Goal: Task Accomplishment & Management: Manage account settings

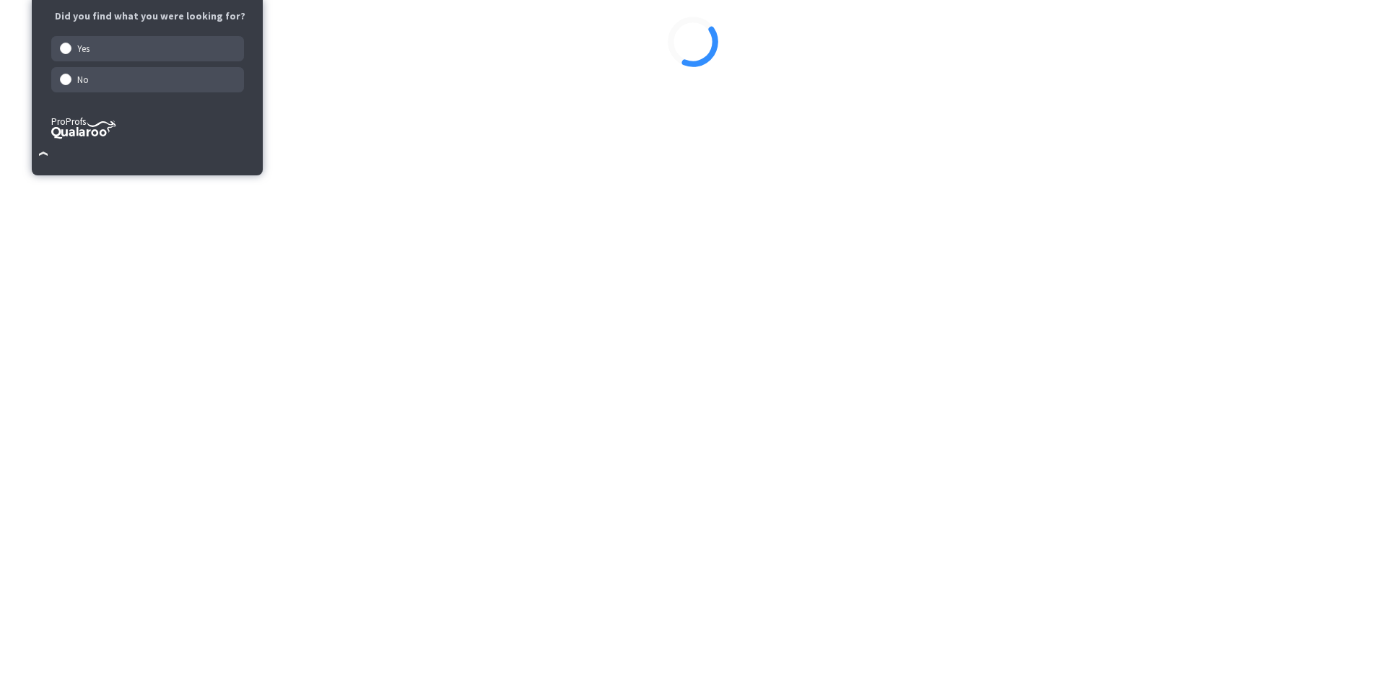
click at [627, 78] on div at bounding box center [693, 42] width 1374 height 72
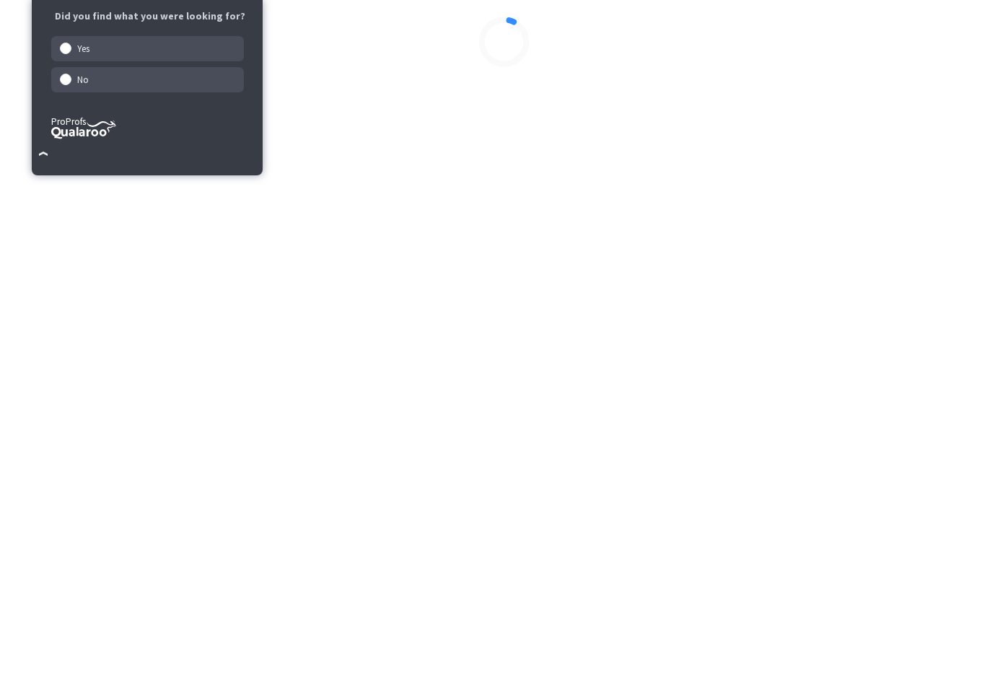
click at [368, 75] on div at bounding box center [504, 42] width 997 height 72
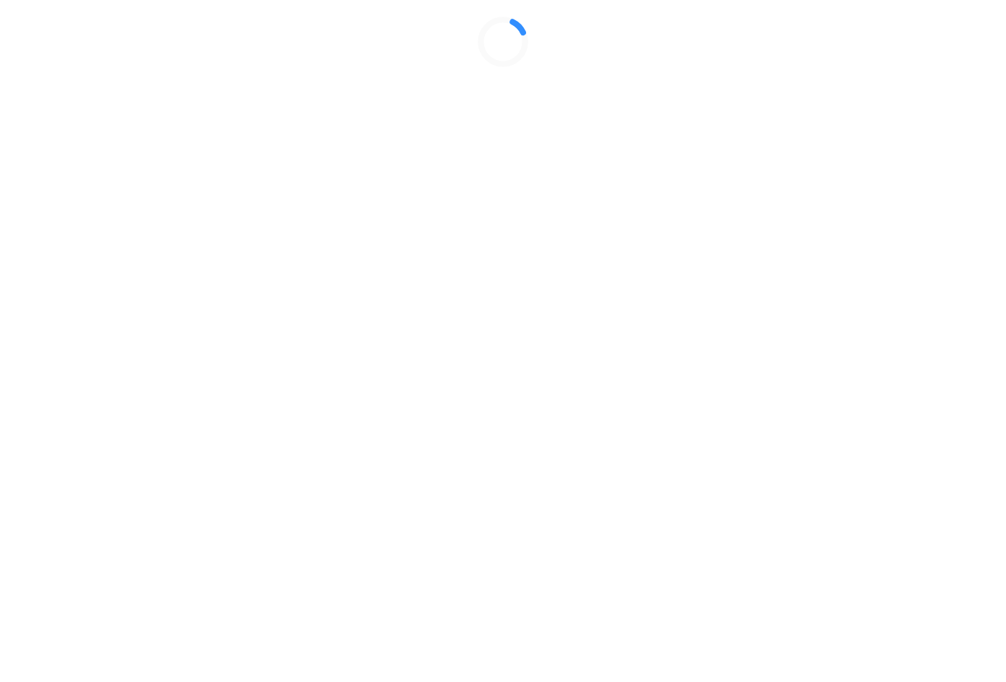
drag, startPoint x: 971, startPoint y: 306, endPoint x: 908, endPoint y: 309, distance: 63.6
click at [911, 78] on div at bounding box center [503, 42] width 994 height 72
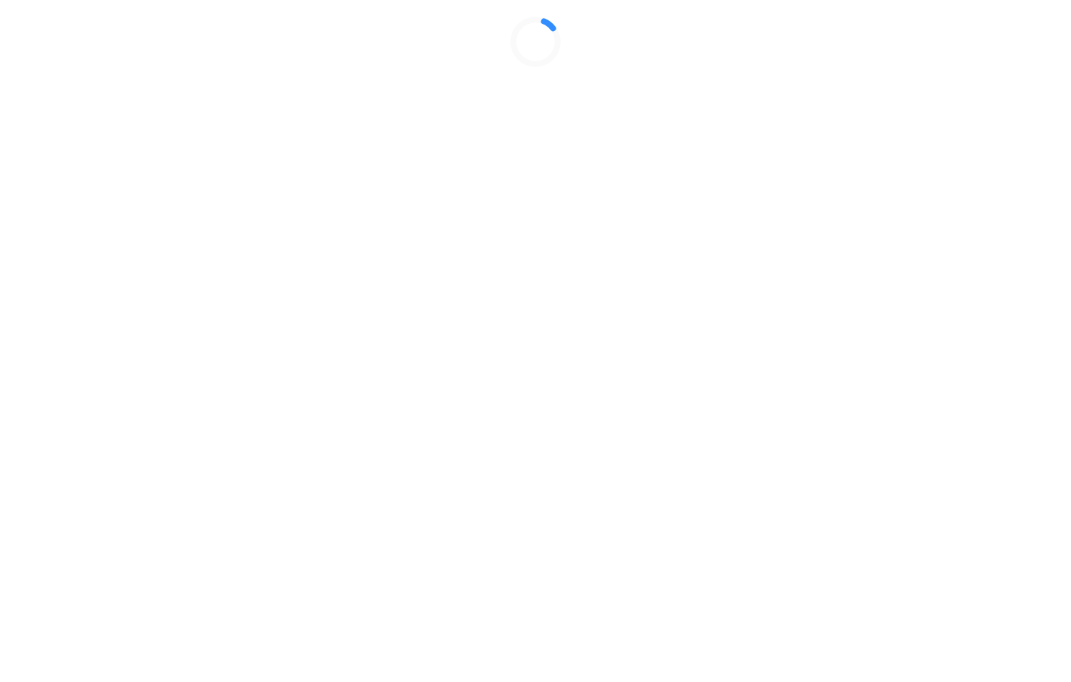
click at [922, 78] on div at bounding box center [535, 42] width 1059 height 72
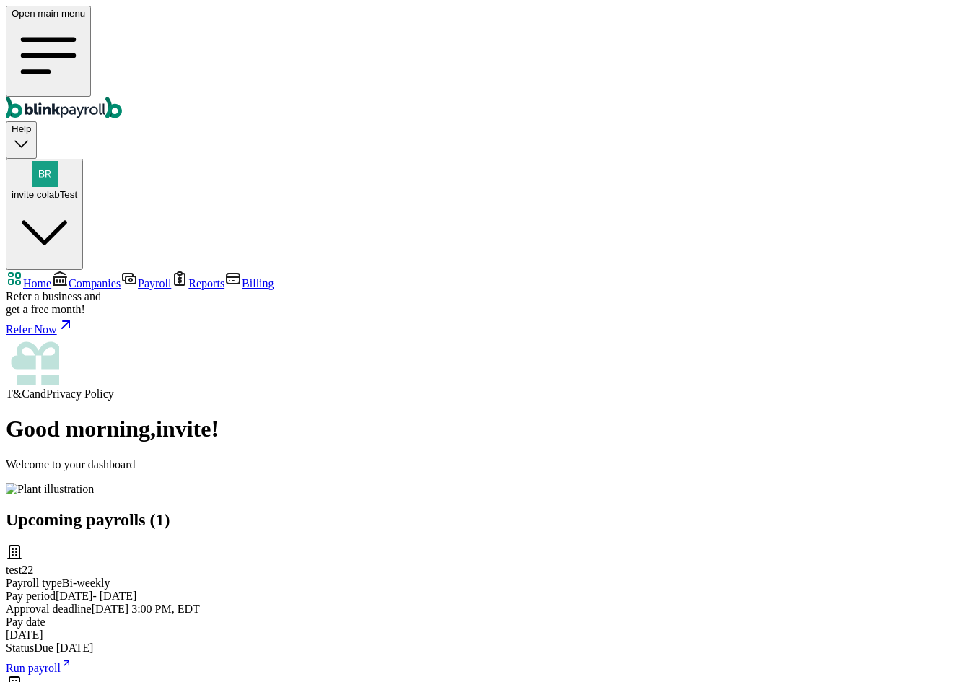
click at [69, 277] on span "Companies" at bounding box center [95, 283] width 52 height 12
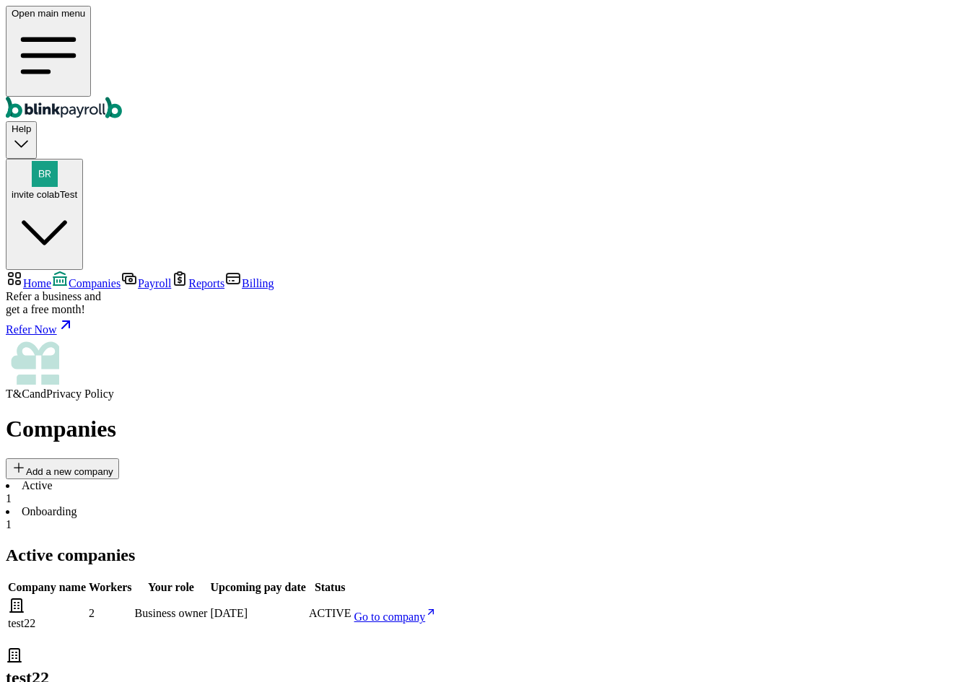
click at [426, 611] on span "Go to company" at bounding box center [389, 617] width 71 height 12
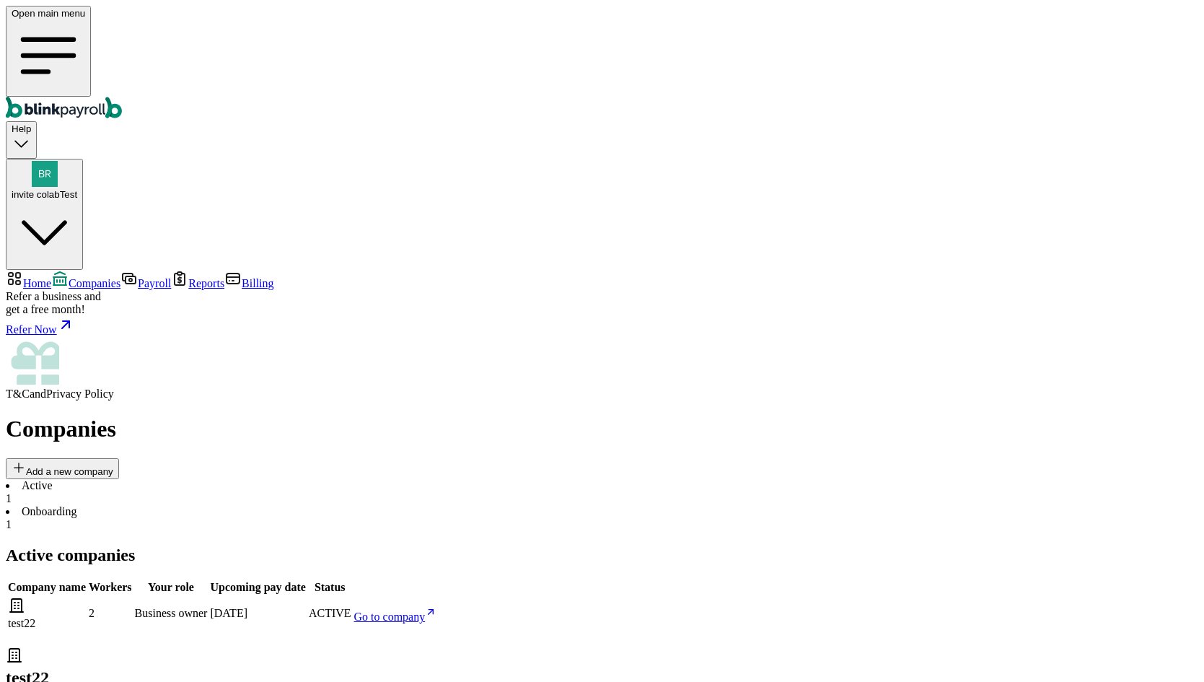
click at [426, 611] on span "Go to company" at bounding box center [389, 617] width 71 height 12
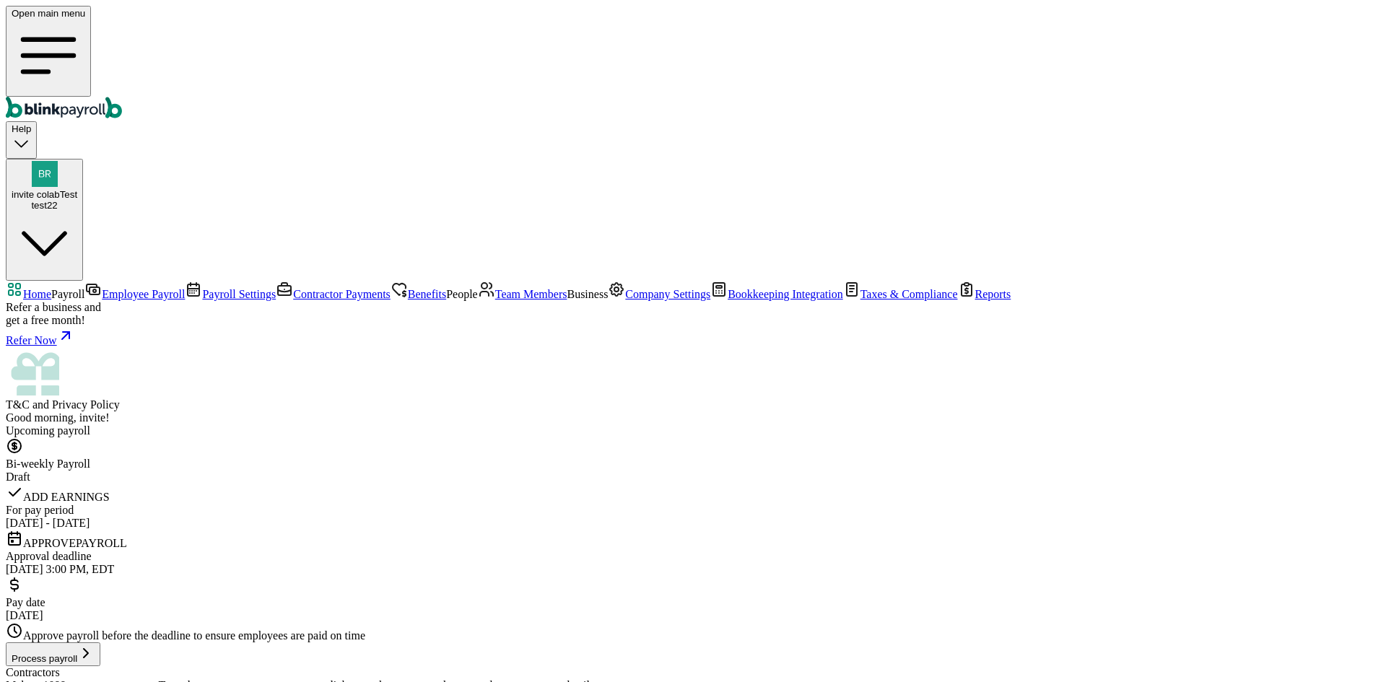
drag, startPoint x: 121, startPoint y: 351, endPoint x: 154, endPoint y: 341, distance: 35.2
click at [478, 300] on link "Team Members" at bounding box center [522, 294] width 89 height 12
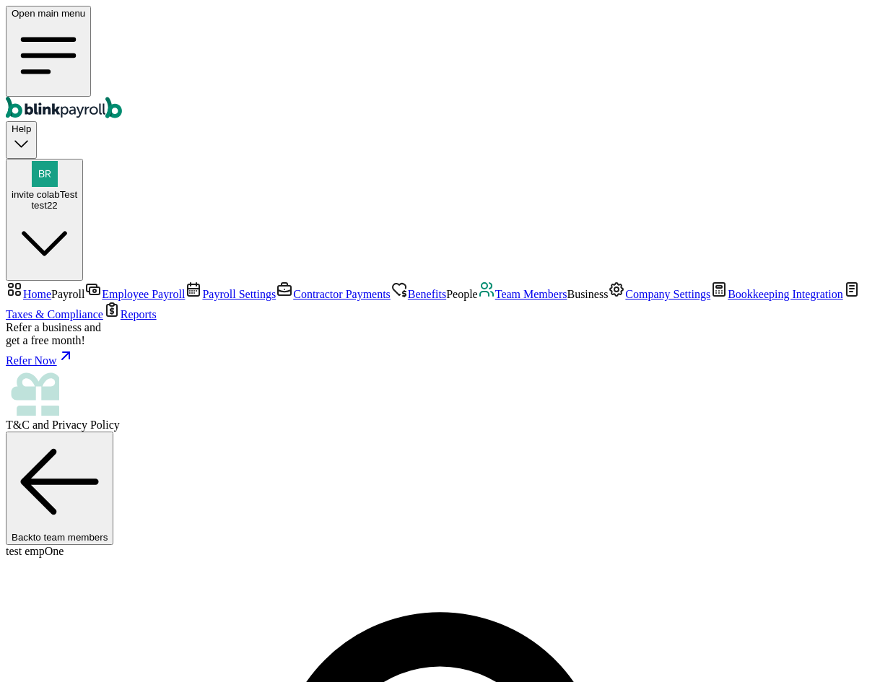
select select "2025"
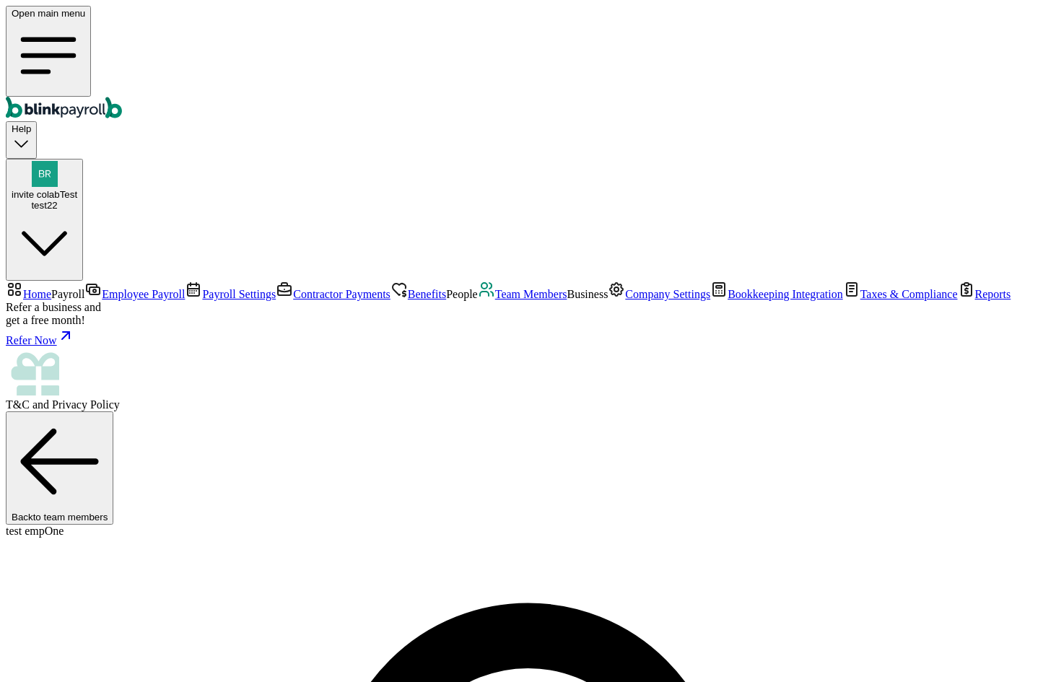
click at [495, 300] on span "Team Members" at bounding box center [531, 294] width 72 height 12
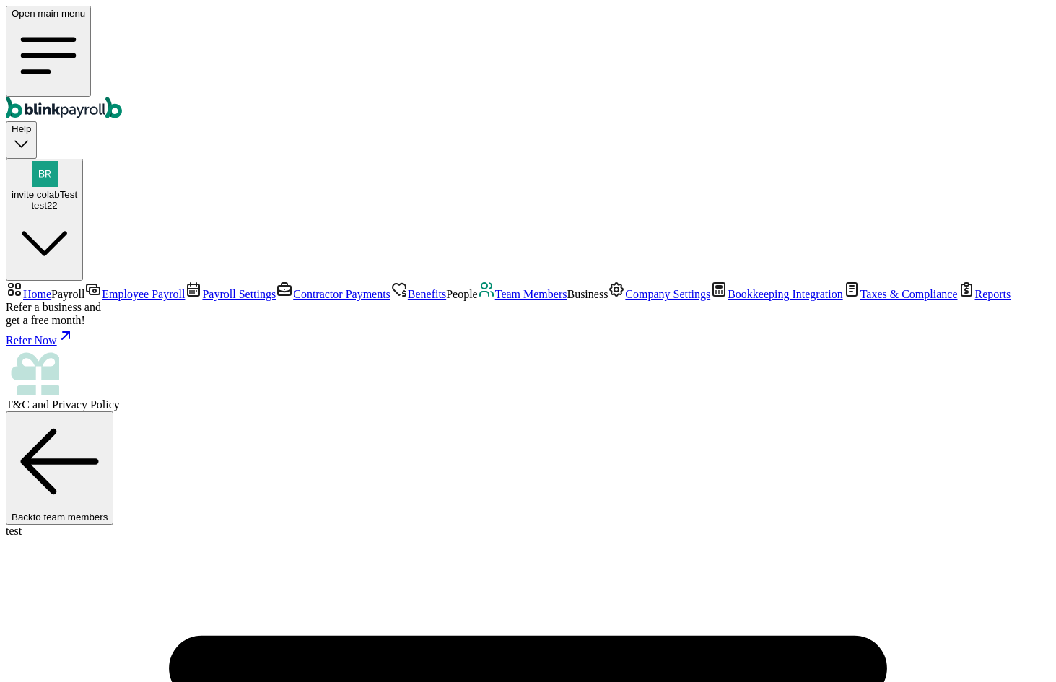
copy body "[PERSON_NAME][EMAIL_ADDRESS][DOMAIN_NAME]"
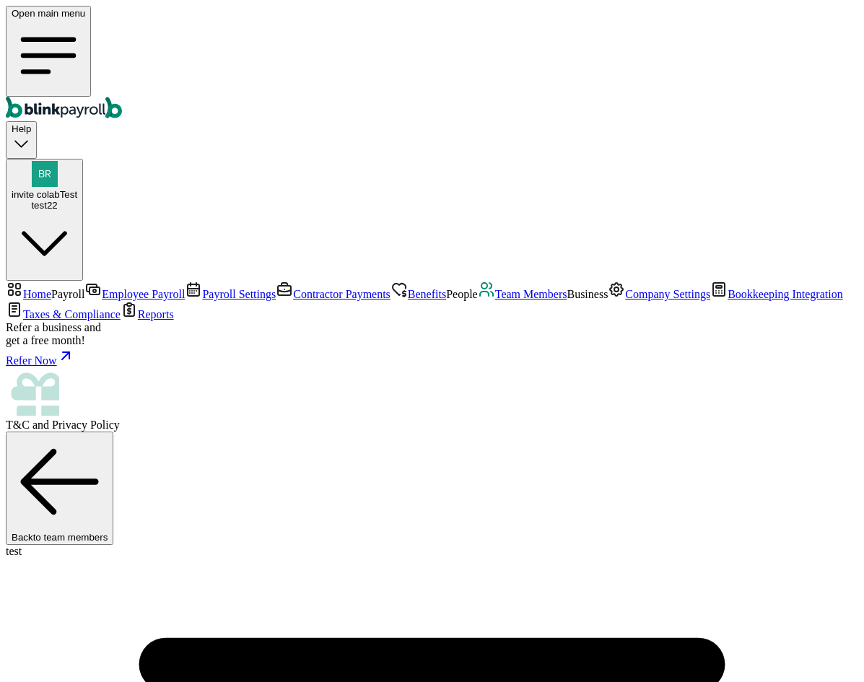
click at [495, 300] on span "Team Members" at bounding box center [531, 294] width 72 height 12
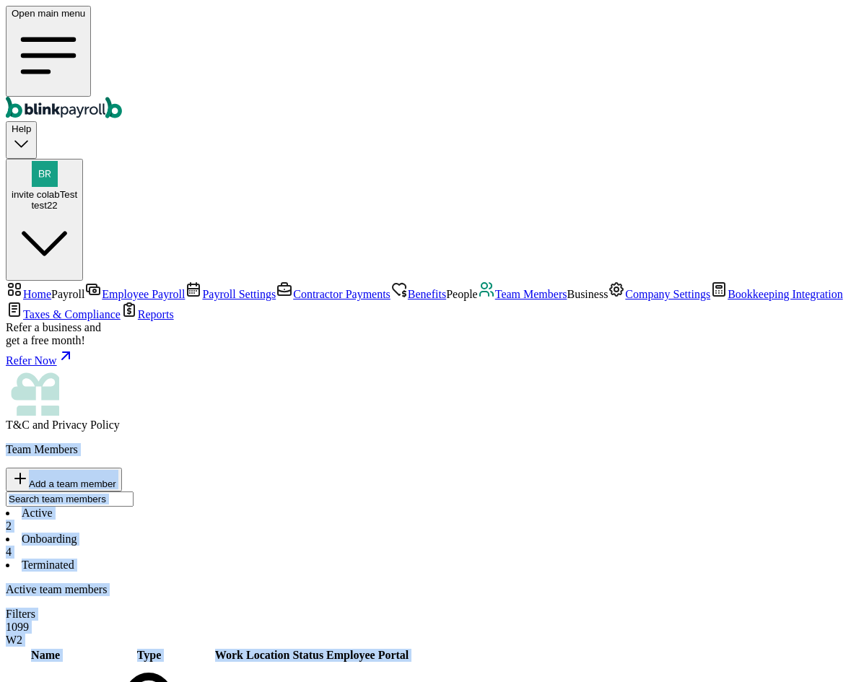
click at [733, 491] on div at bounding box center [432, 498] width 852 height 15
drag, startPoint x: 727, startPoint y: 143, endPoint x: 540, endPoint y: 188, distance: 192.9
click at [727, 491] on div at bounding box center [432, 498] width 852 height 15
click at [318, 583] on p "Active team members" at bounding box center [432, 589] width 852 height 13
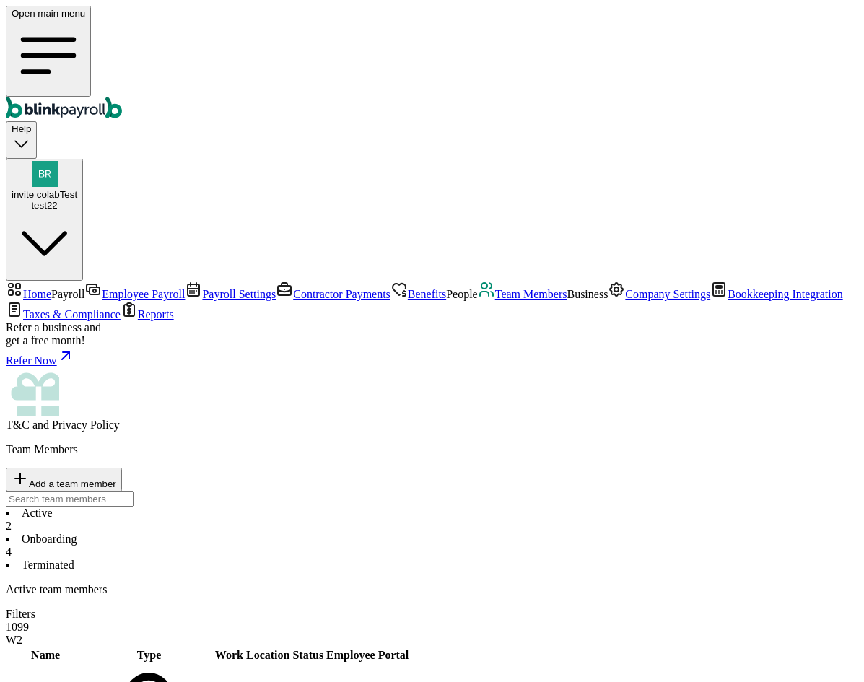
click at [316, 533] on li "Onboarding 4" at bounding box center [432, 546] width 852 height 26
click at [116, 478] on span "Add a team member" at bounding box center [72, 483] width 87 height 11
select select "employee"
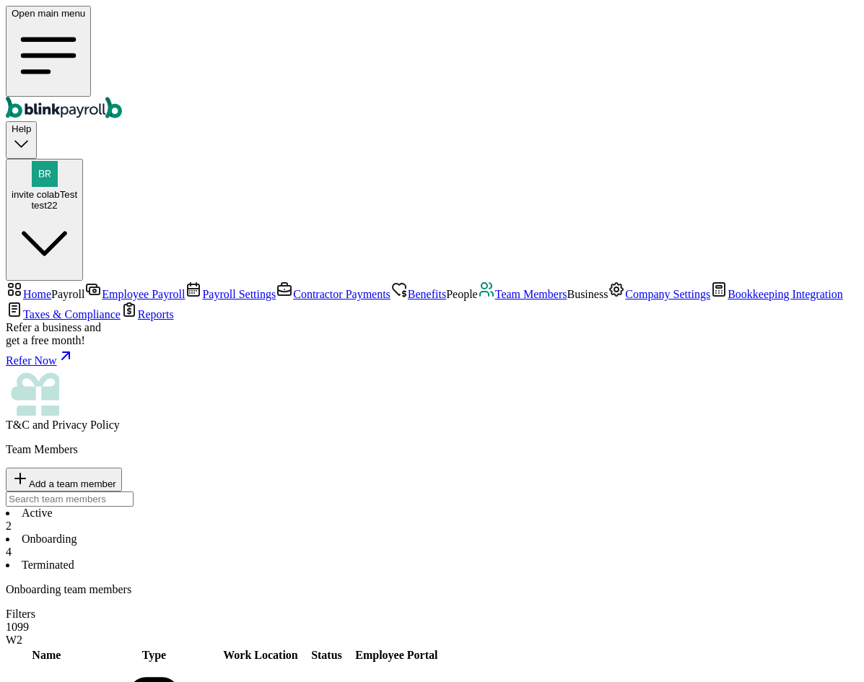
type input "new"
type input "empe"
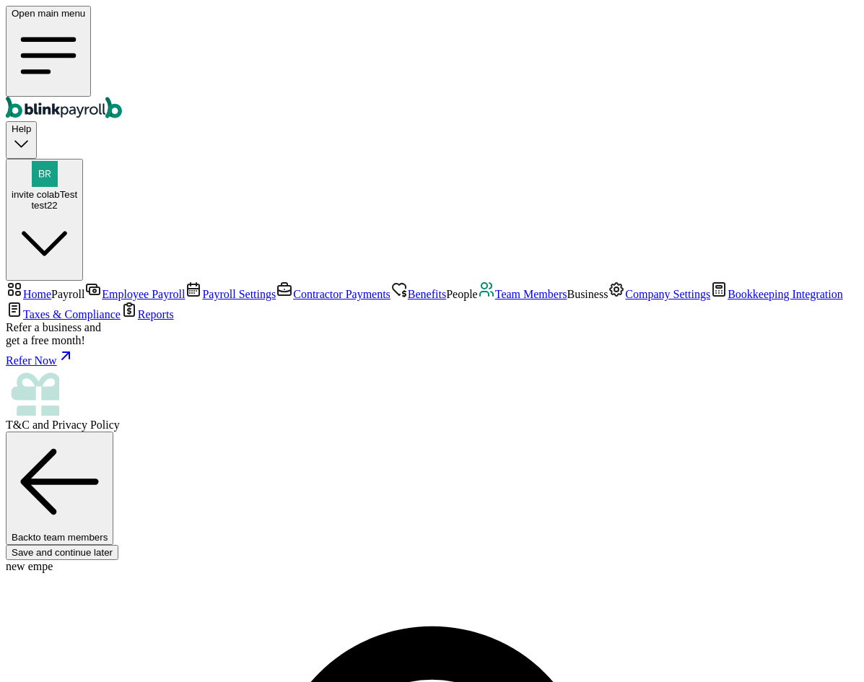
type input "new"
type input "empe"
drag, startPoint x: 279, startPoint y: 460, endPoint x: 281, endPoint y: 471, distance: 11.0
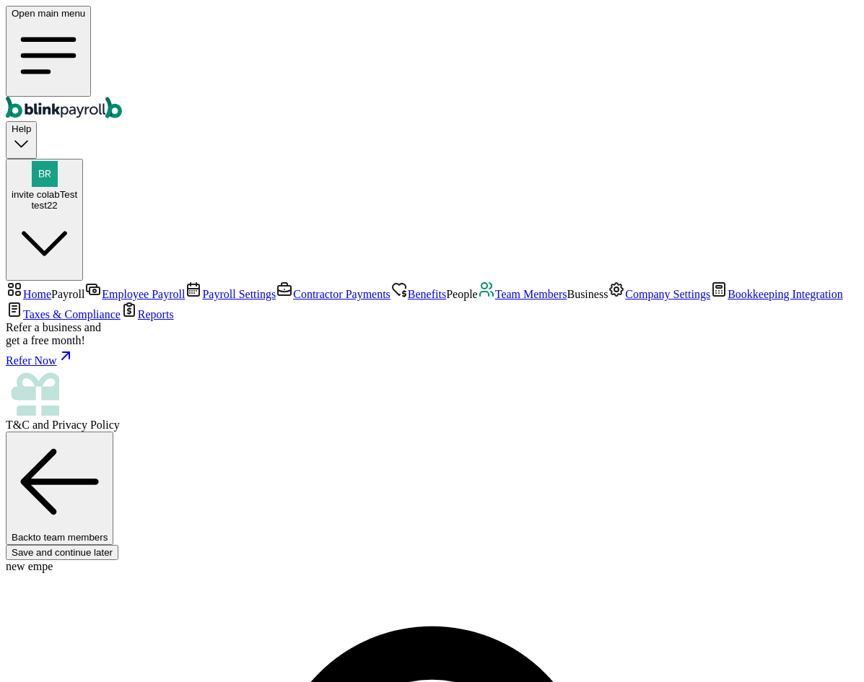
type input "branko+testnewempe112@blinkpayroll.com"
type input "08/01/2025"
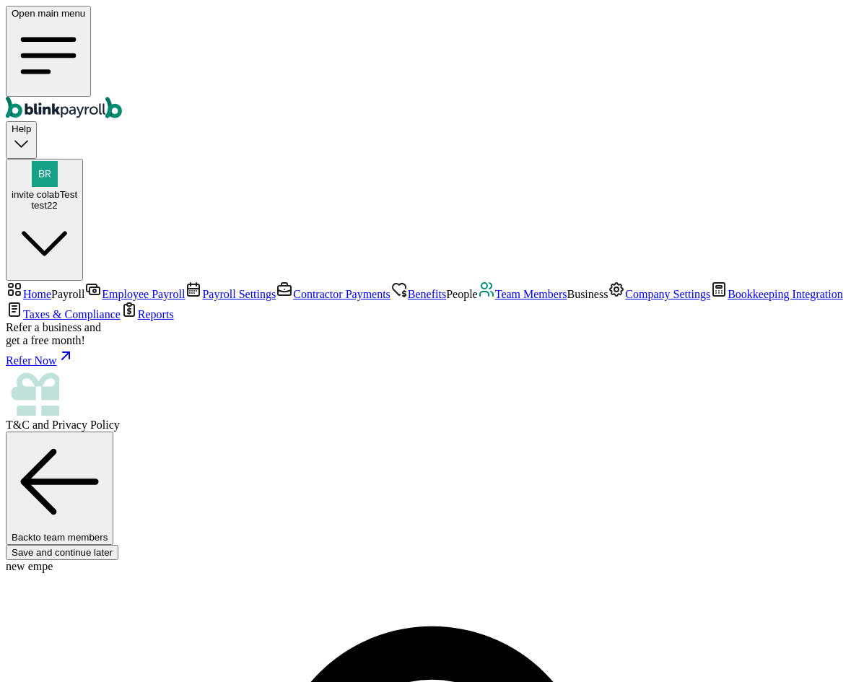
click at [495, 300] on span "Team Members" at bounding box center [531, 294] width 72 height 12
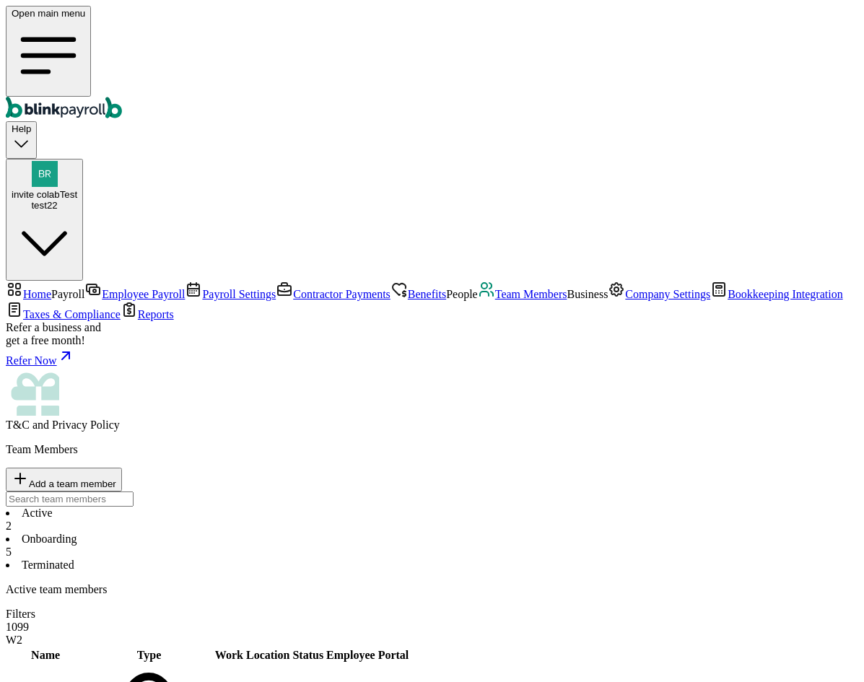
select select "2025"
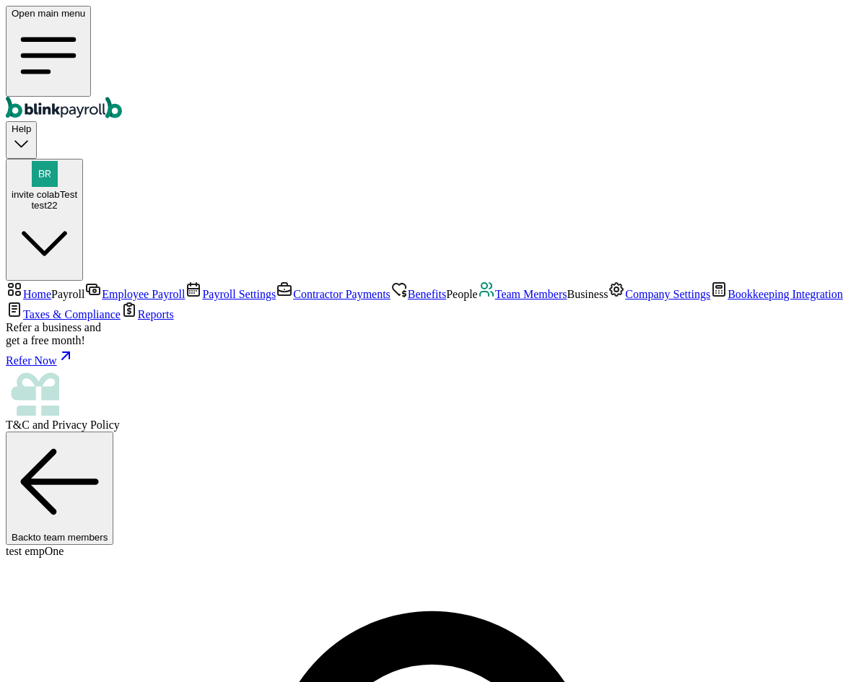
click at [478, 300] on link "Team Members" at bounding box center [522, 294] width 89 height 12
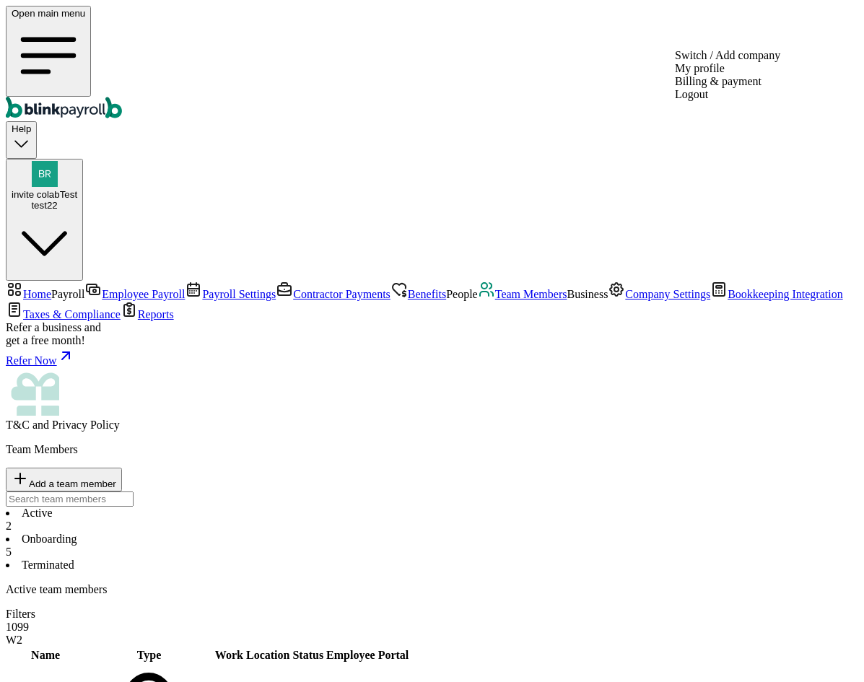
click at [77, 200] on div "test22" at bounding box center [45, 205] width 66 height 11
select select "2025"
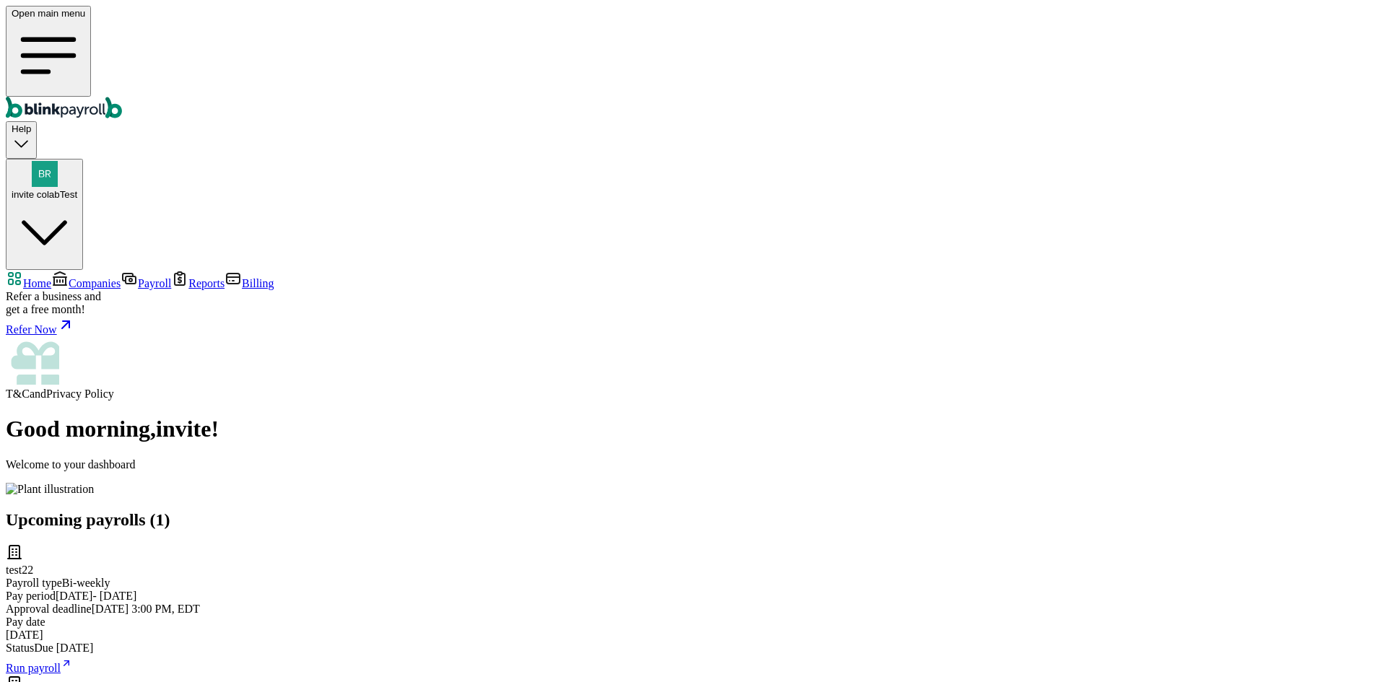
click at [73, 277] on span "Companies" at bounding box center [95, 283] width 52 height 12
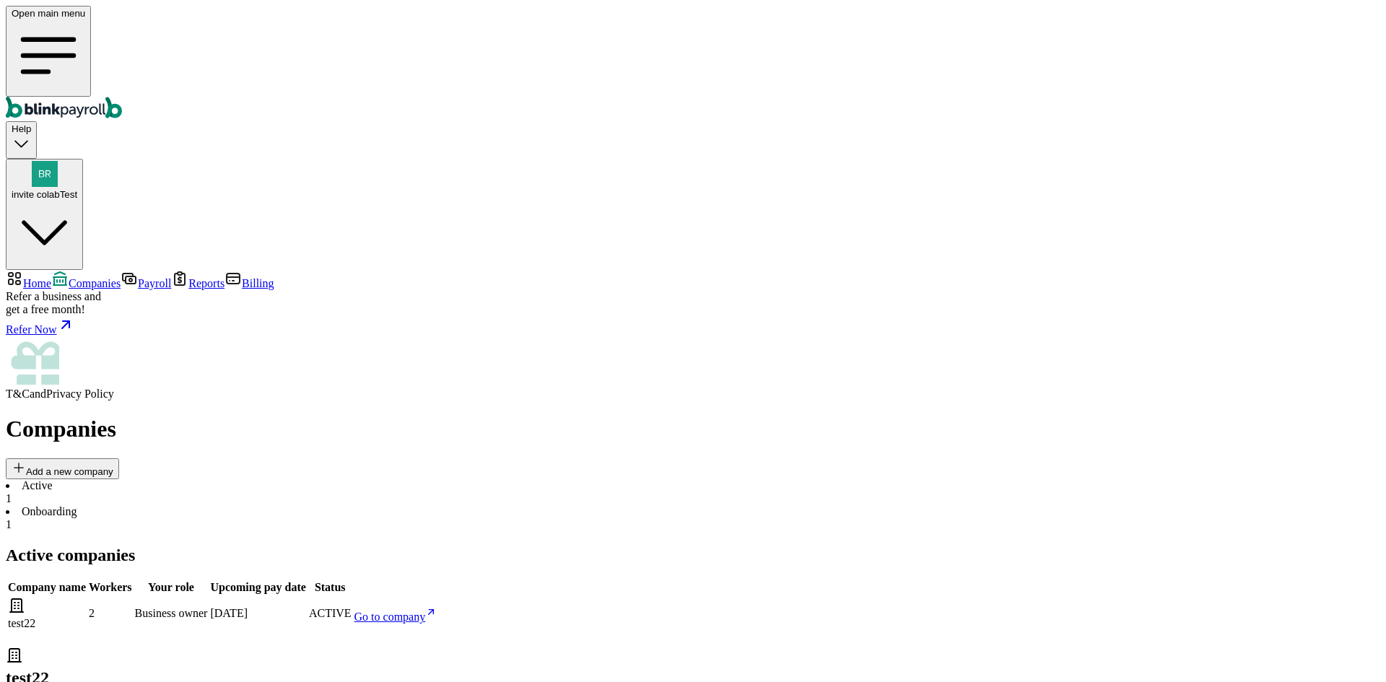
click at [138, 277] on span "Payroll" at bounding box center [154, 283] width 33 height 12
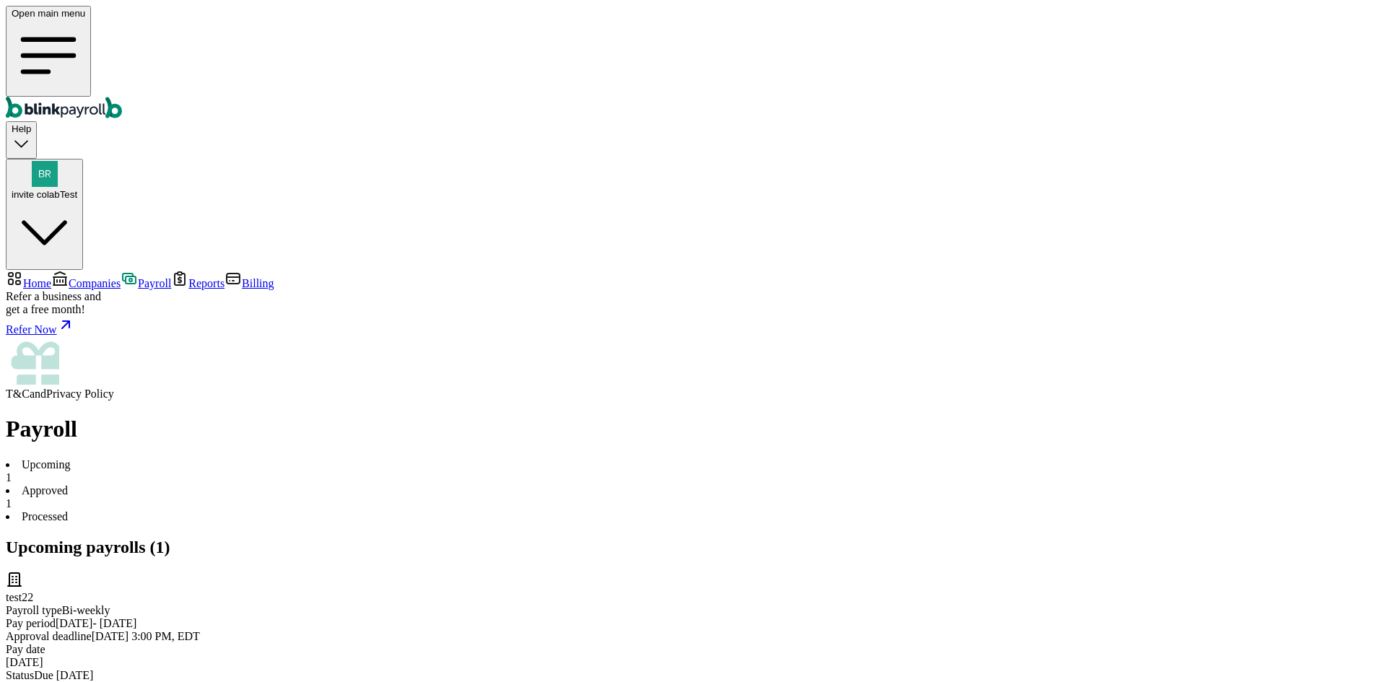
click at [368, 484] on li "Approved 1" at bounding box center [693, 497] width 1374 height 26
click at [437, 510] on li "Processed" at bounding box center [693, 516] width 1374 height 13
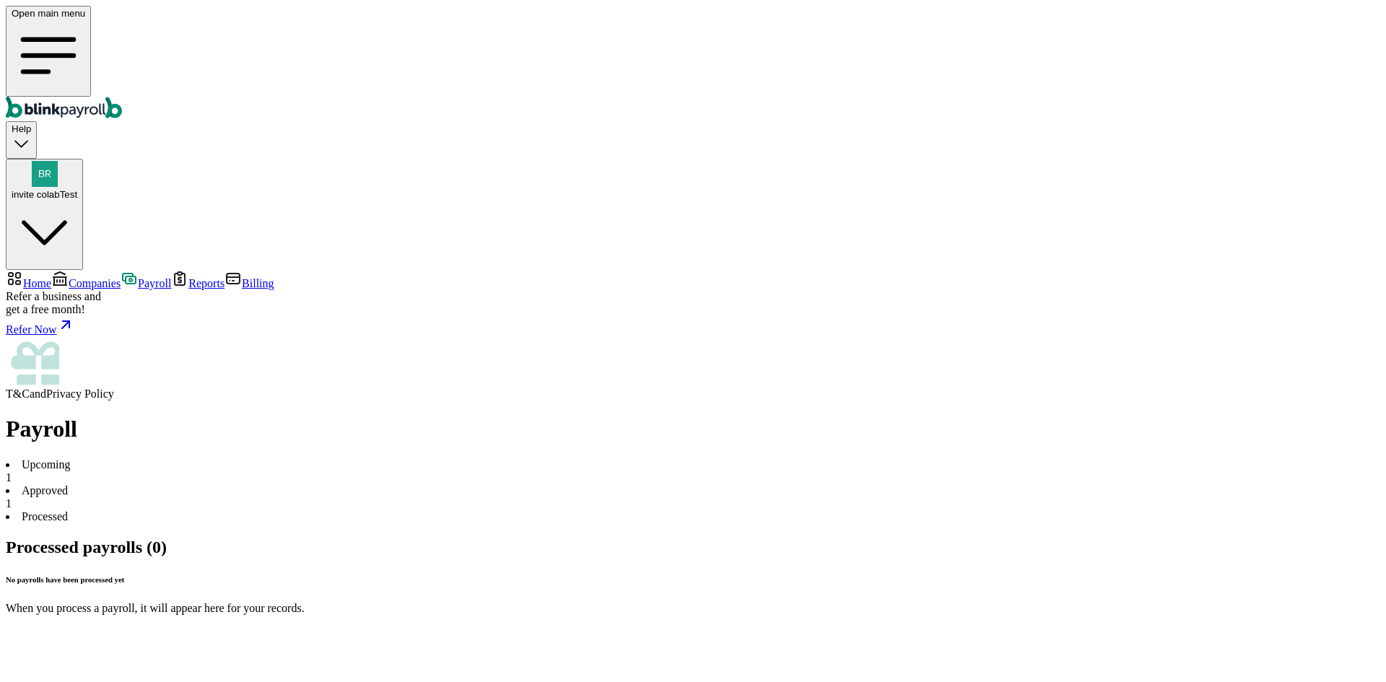
click at [77, 270] on nav "Home Companies Payroll Reports Billing Refer a business and get a free month! R…" at bounding box center [693, 335] width 1374 height 131
click at [357, 484] on li "Approved 1" at bounding box center [693, 497] width 1374 height 26
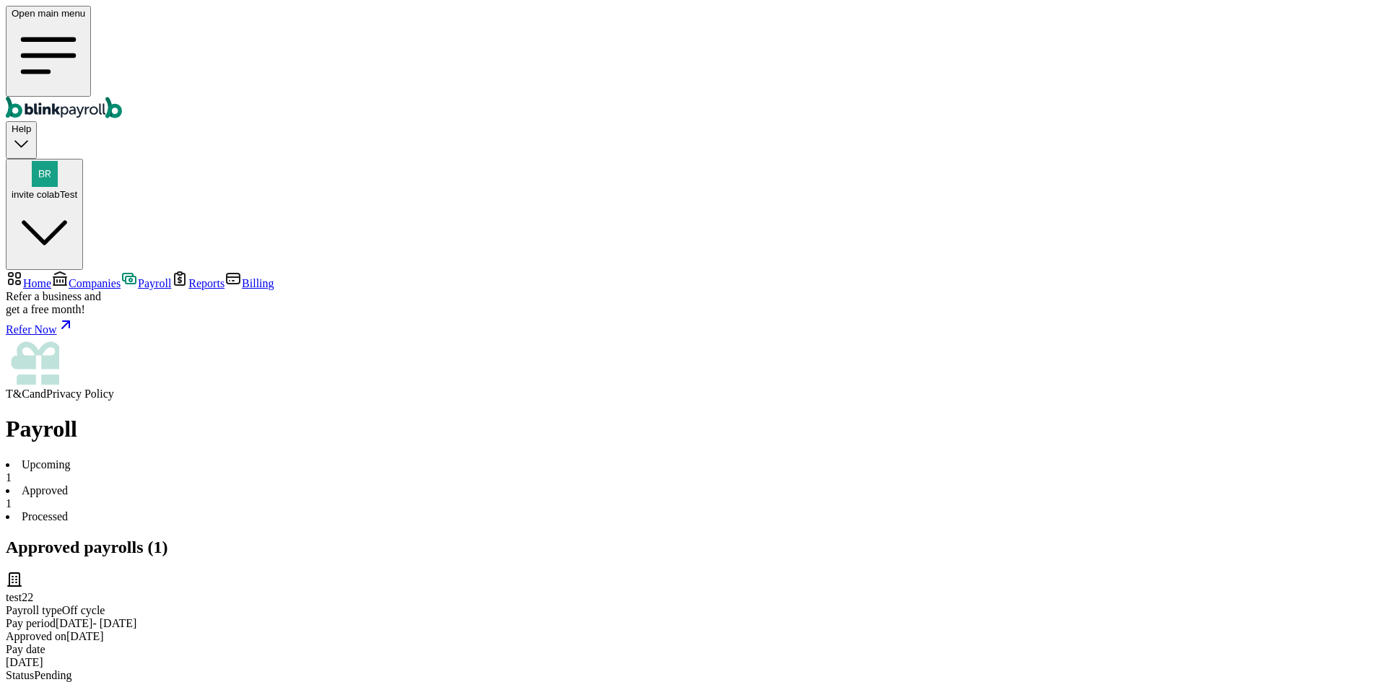
click at [12, 471] on span "1" at bounding box center [9, 477] width 6 height 12
click at [130, 277] on link "Payroll" at bounding box center [146, 283] width 51 height 12
click at [95, 277] on span "Companies" at bounding box center [95, 283] width 52 height 12
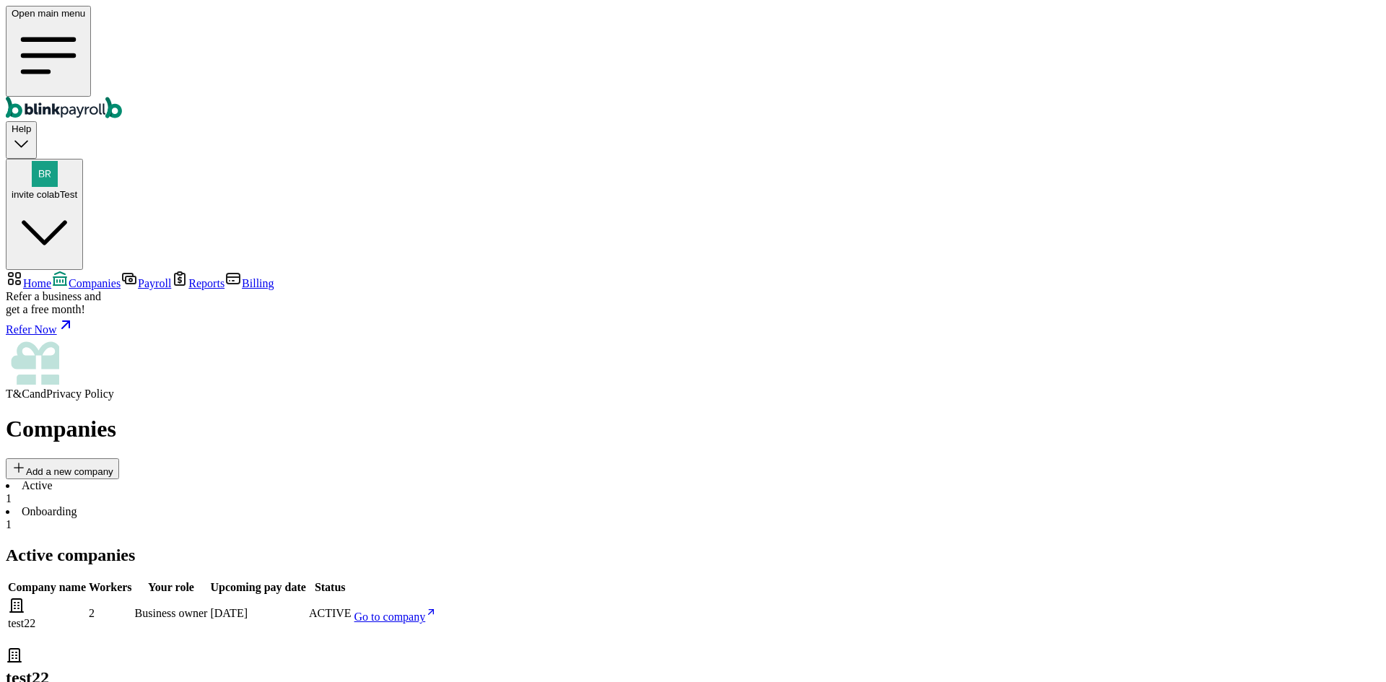
click at [171, 277] on link "Reports" at bounding box center [197, 283] width 53 height 12
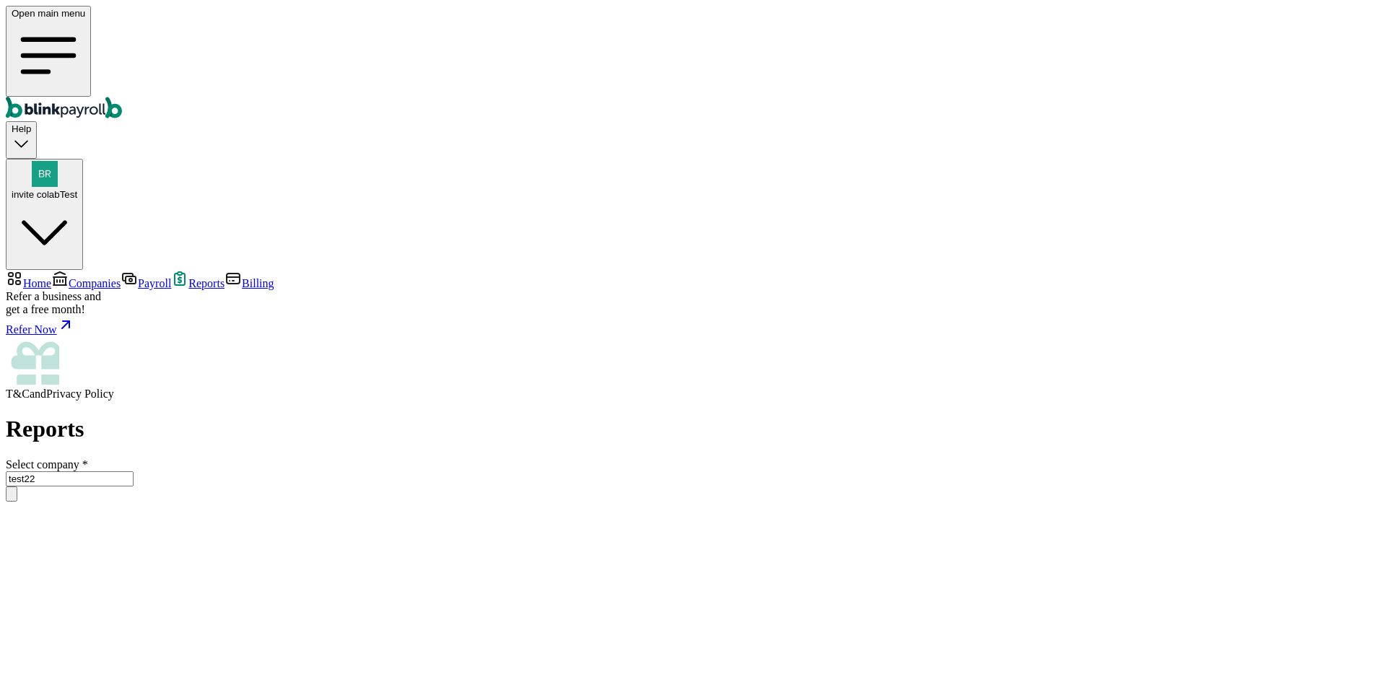
click at [242, 277] on span "Billing" at bounding box center [258, 283] width 32 height 12
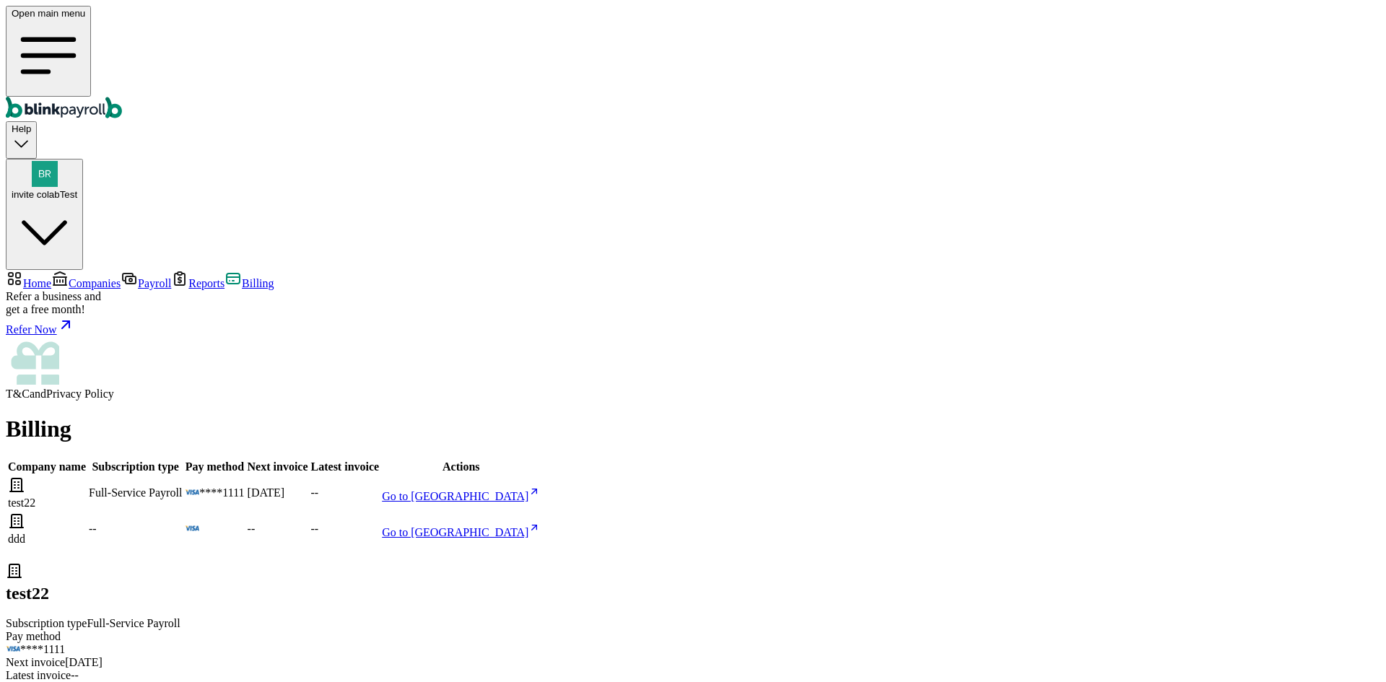
click at [51, 277] on span "Home" at bounding box center [37, 283] width 28 height 12
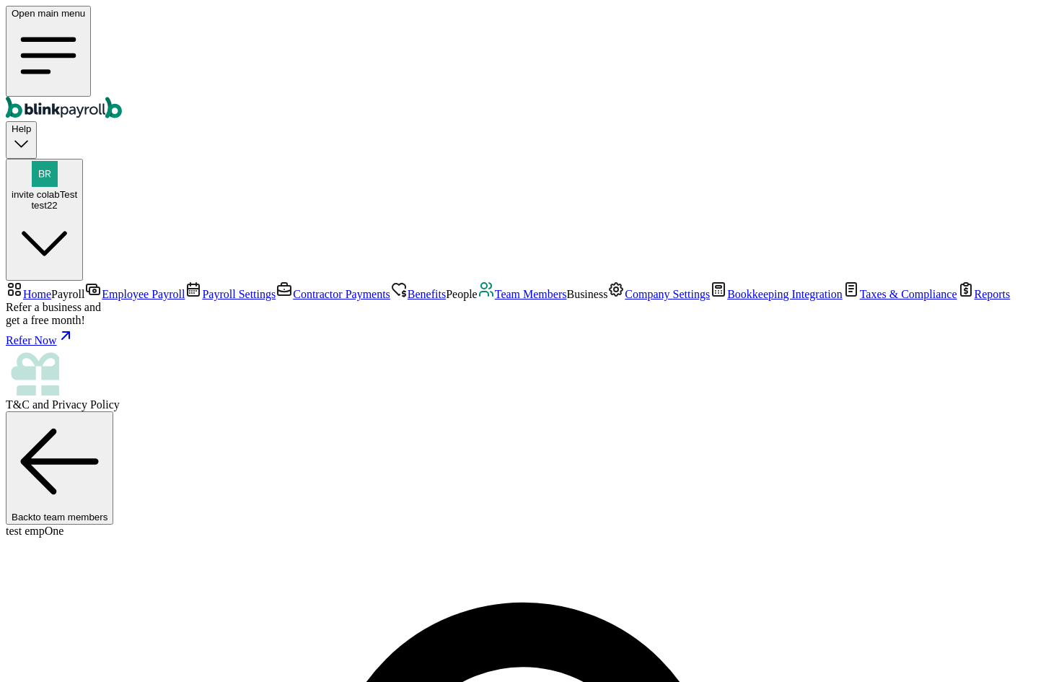
select select "2025"
click at [478, 300] on link "Team Members" at bounding box center [522, 294] width 89 height 12
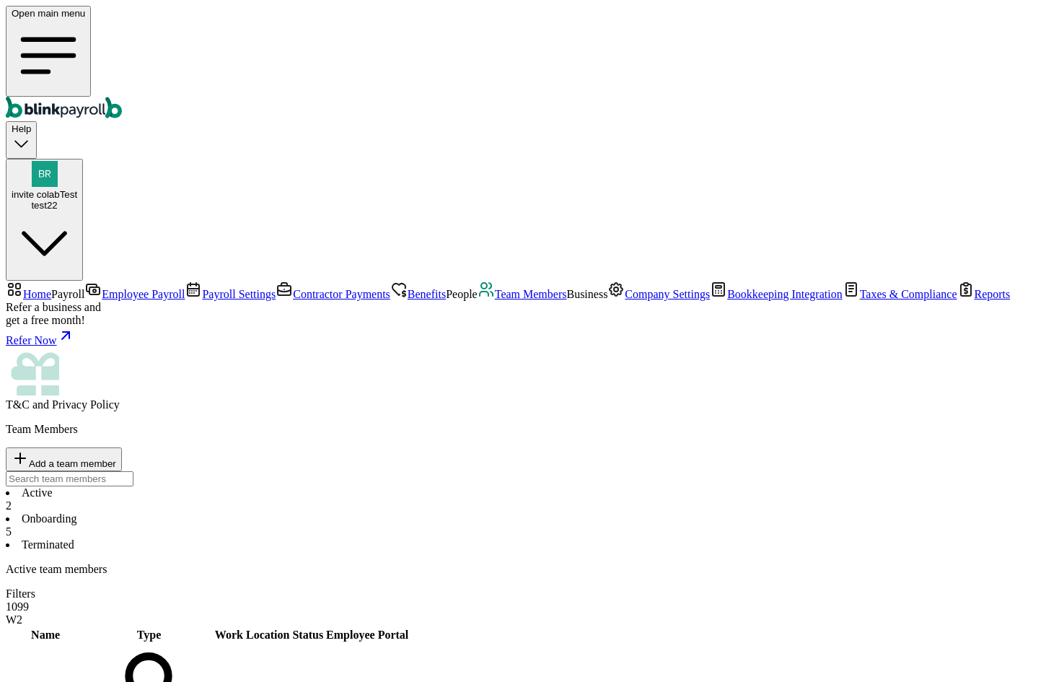
click at [116, 458] on span "Add a team member" at bounding box center [72, 463] width 87 height 11
select select "2025"
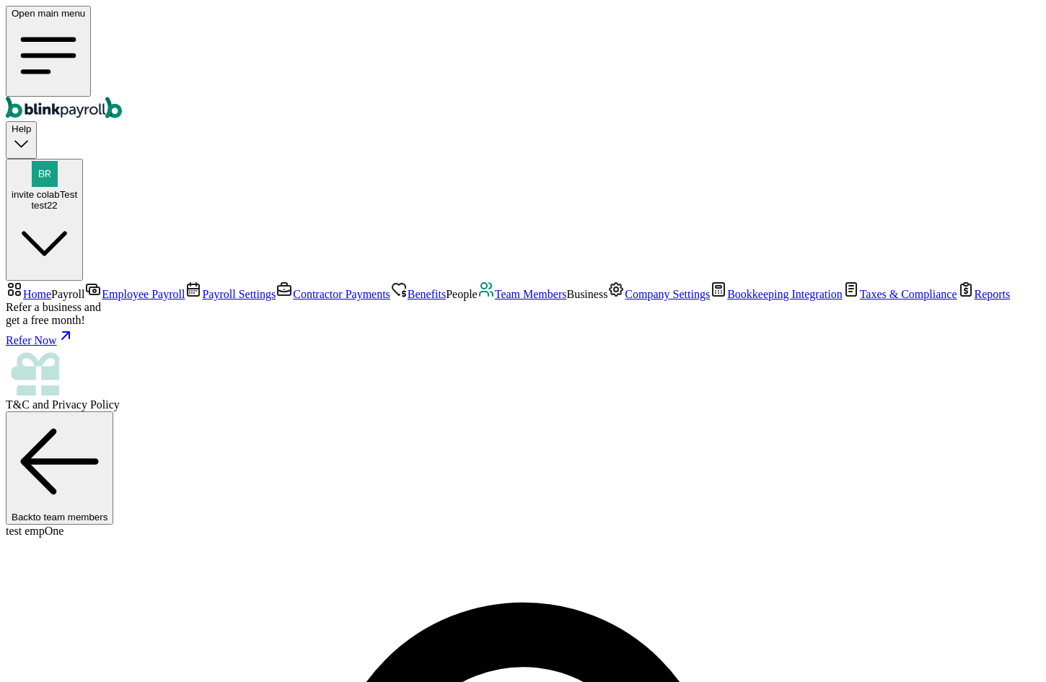
click at [495, 300] on span "Team Members" at bounding box center [531, 294] width 72 height 12
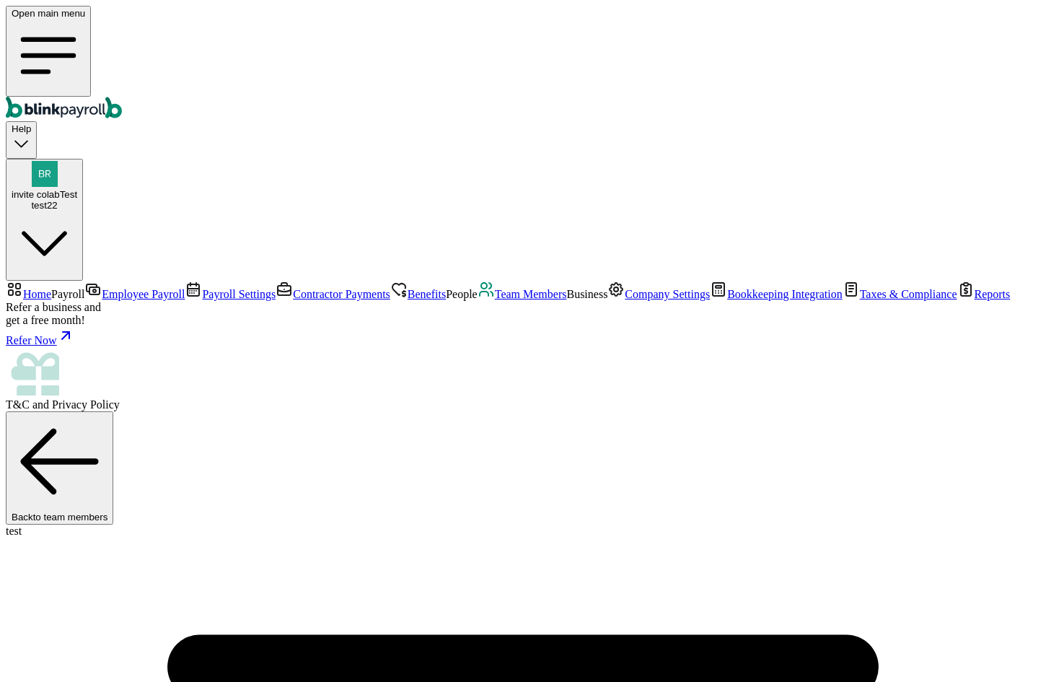
copy span "testbus123c1xc"
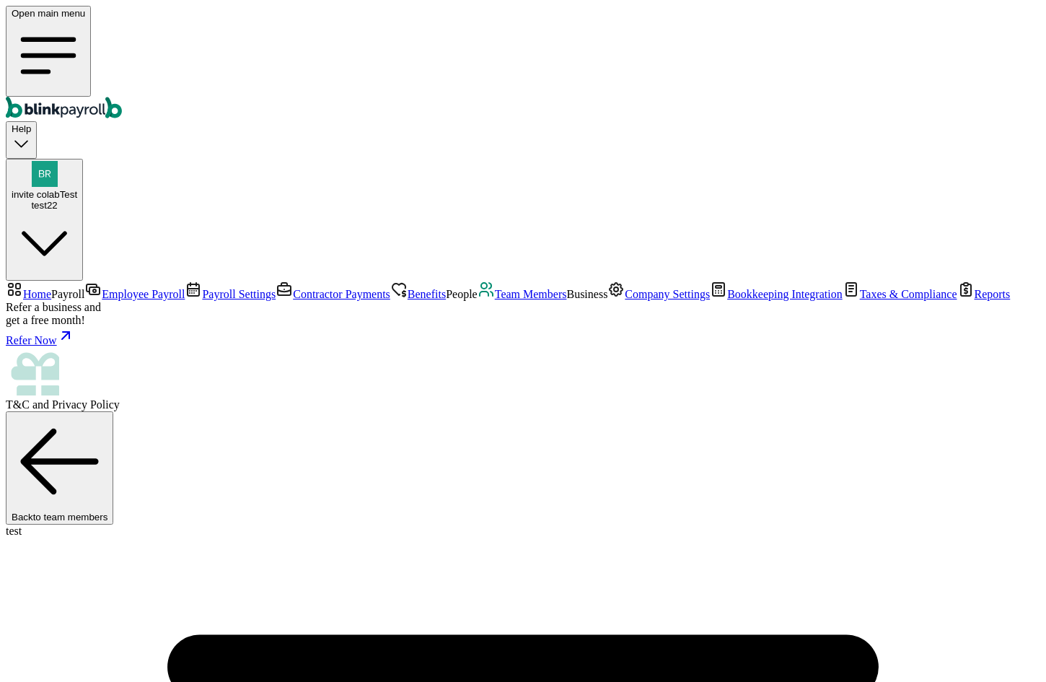
click at [495, 300] on span "Team Members" at bounding box center [531, 294] width 72 height 12
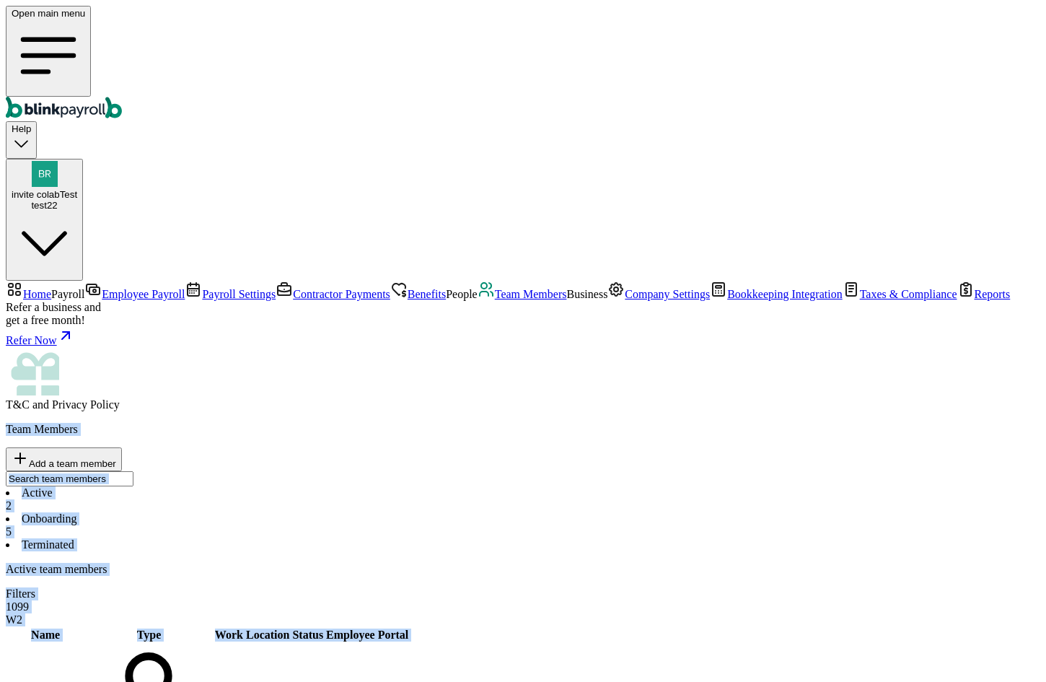
click at [116, 458] on span "Add a team member" at bounding box center [72, 463] width 87 height 11
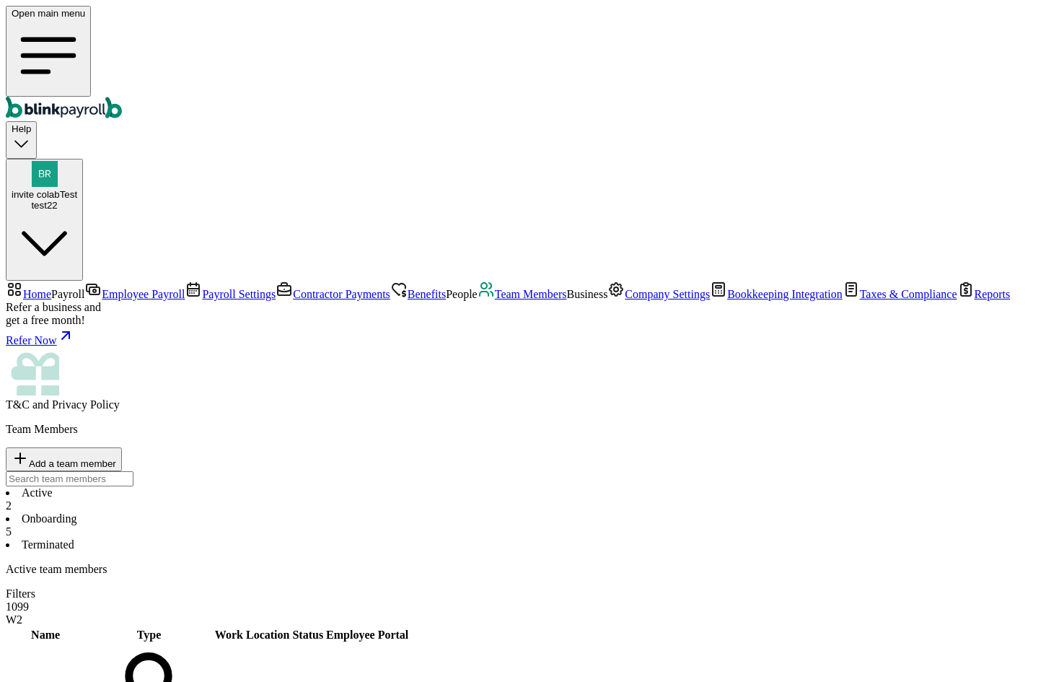
select select "employee"
type input "newnewn"
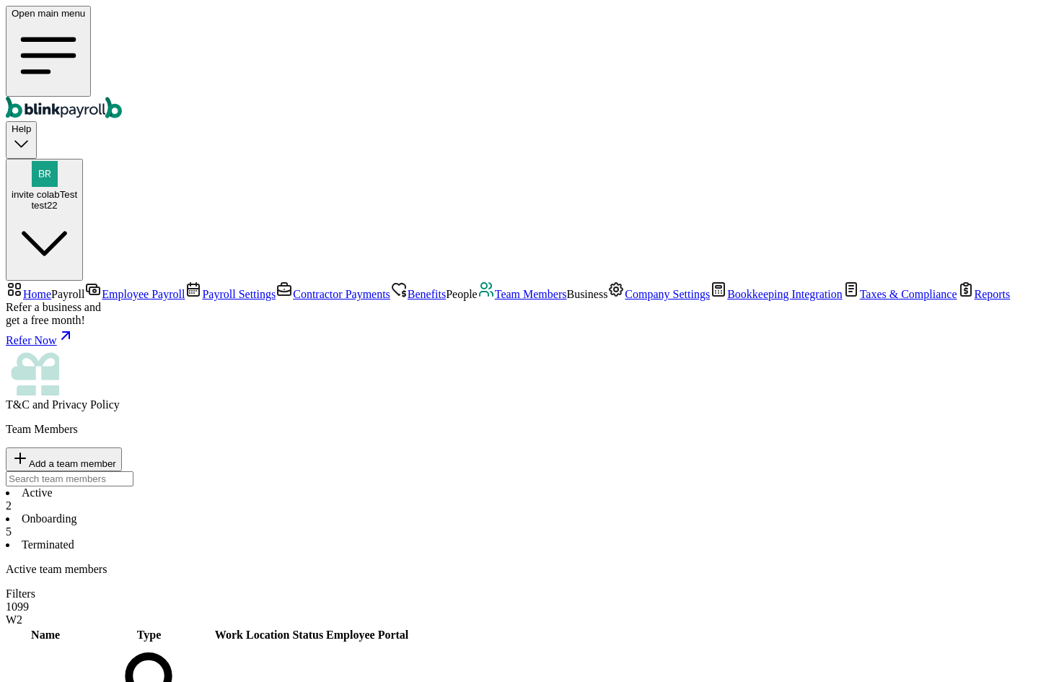
type input "newnww"
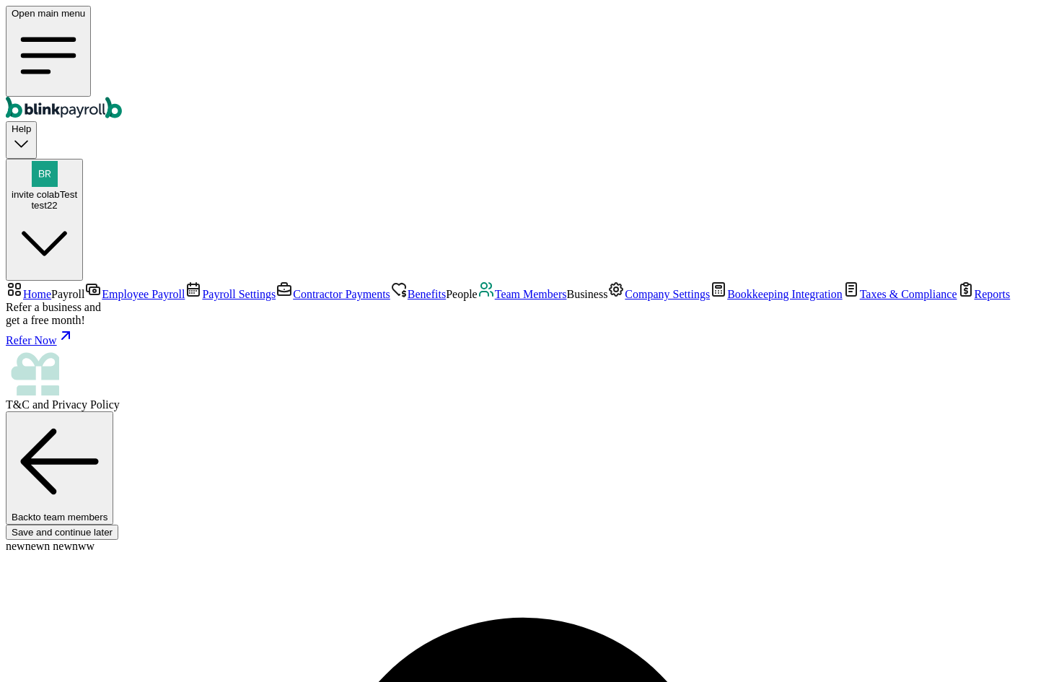
type input "newnewn"
type input "newnww"
paste input "branko+testbus123c1xc@blinkpayroll.com"
type input "branko+testbus123c1xc@blinkpayroll.com"
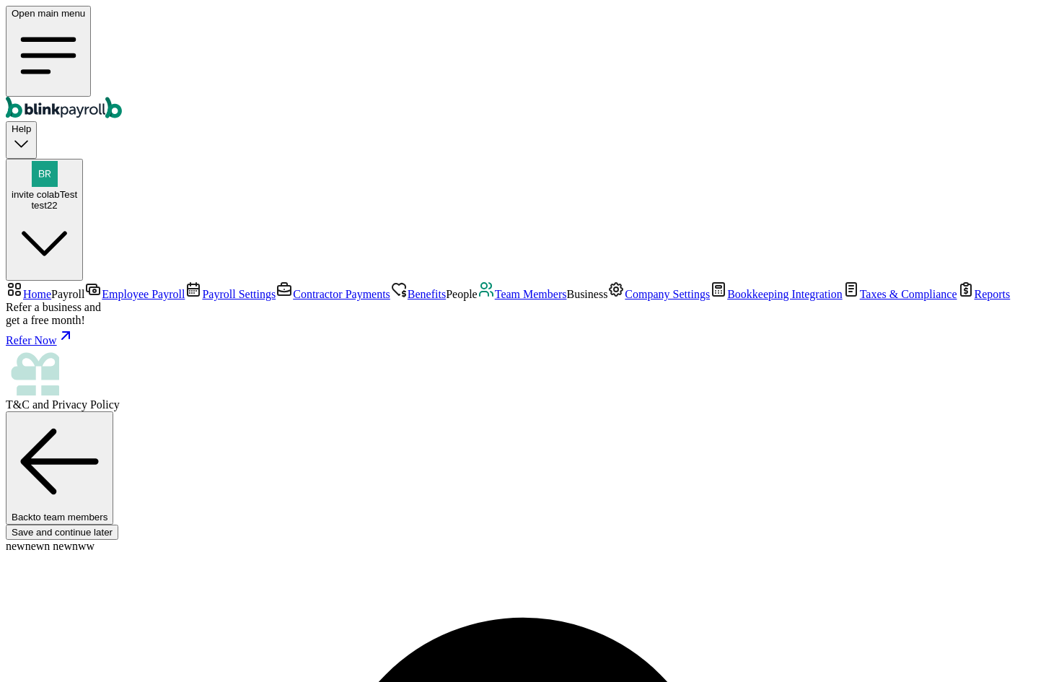
type input "08/01/2025"
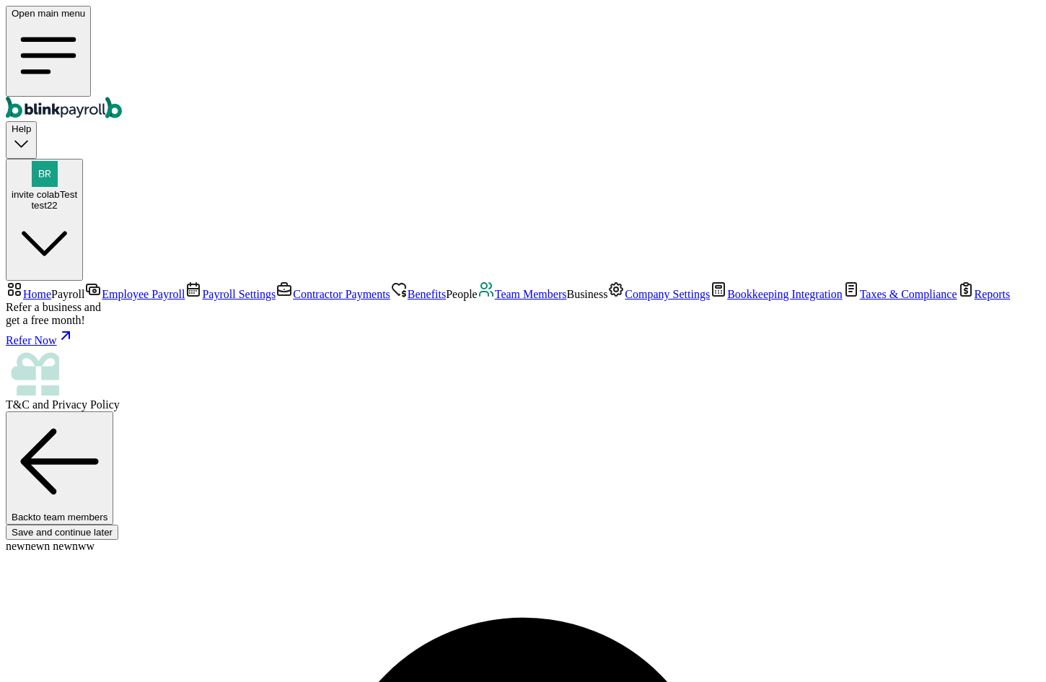
click at [495, 300] on span "Team Members" at bounding box center [531, 294] width 72 height 12
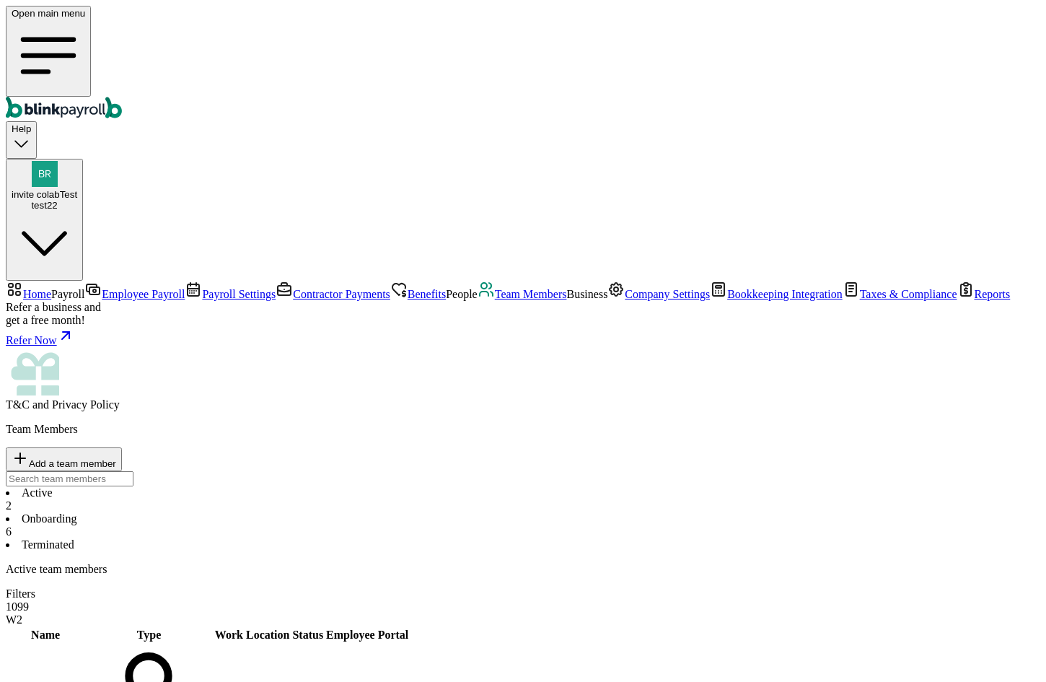
click at [102, 288] on span "Employee Payroll" at bounding box center [143, 294] width 83 height 12
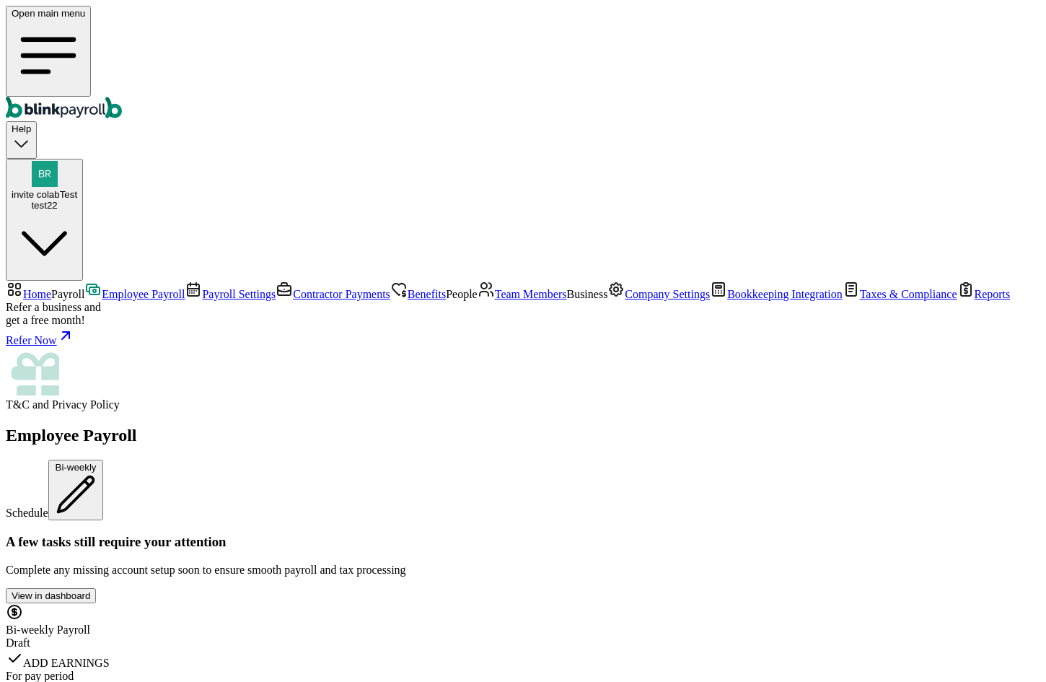
click at [495, 300] on span "Team Members" at bounding box center [531, 294] width 72 height 12
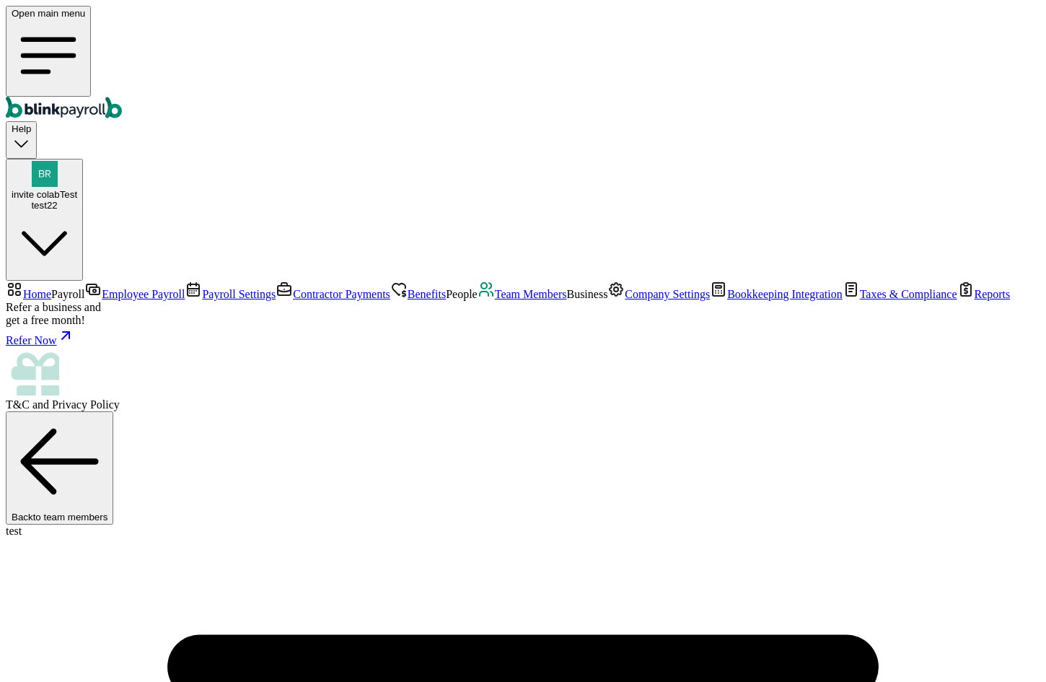
copy span "+"
click at [625, 300] on span "Company Settings" at bounding box center [667, 294] width 85 height 12
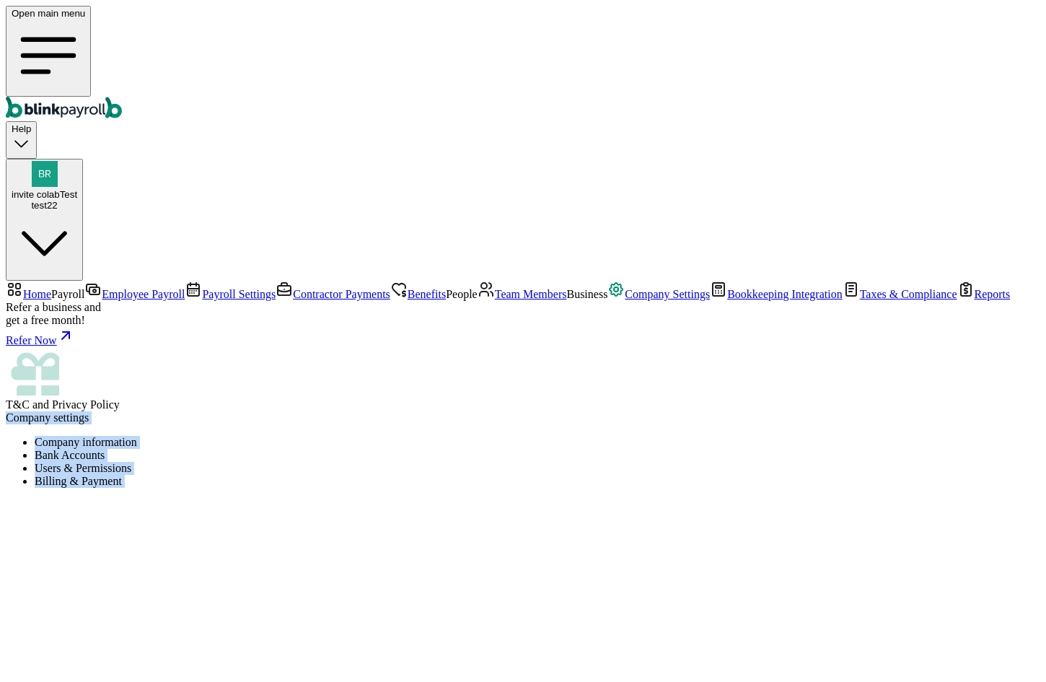
click at [483, 499] on div at bounding box center [523, 517] width 1035 height 36
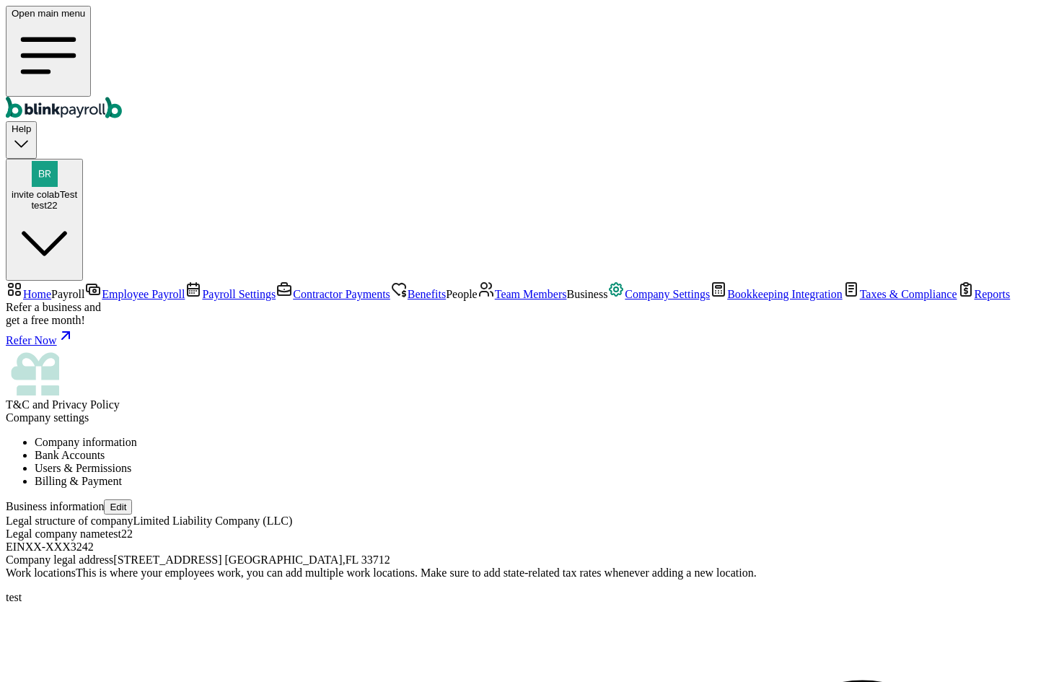
click at [501, 462] on li "Users & Permissions" at bounding box center [538, 468] width 1006 height 13
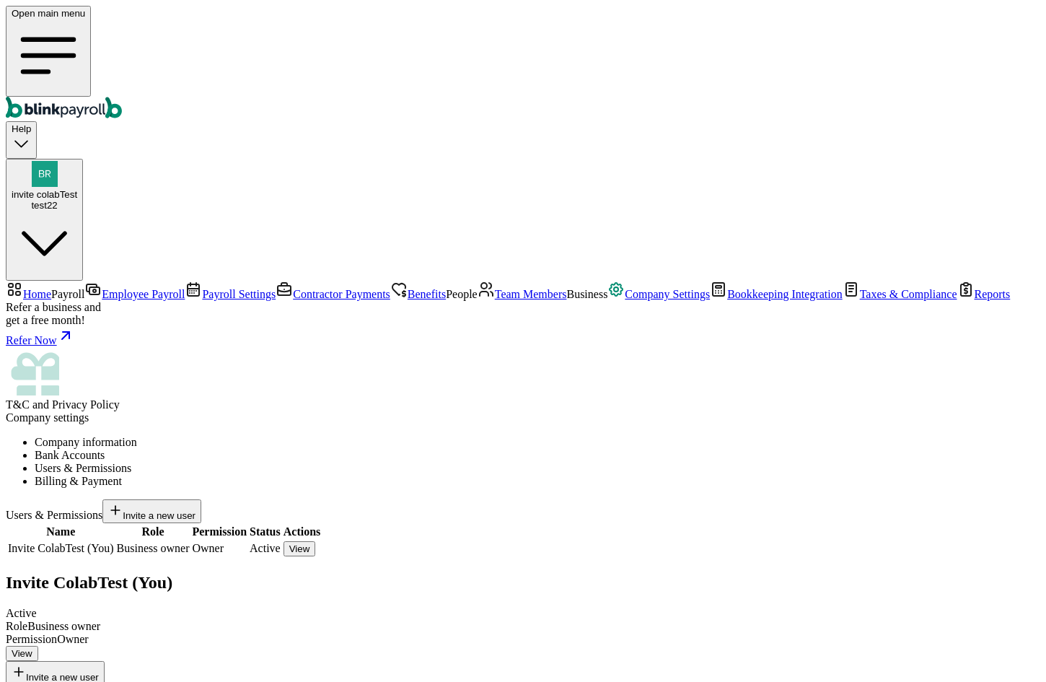
click at [196, 510] on span "Invite a new user" at bounding box center [159, 515] width 73 height 11
type input "test"
type input "tester"
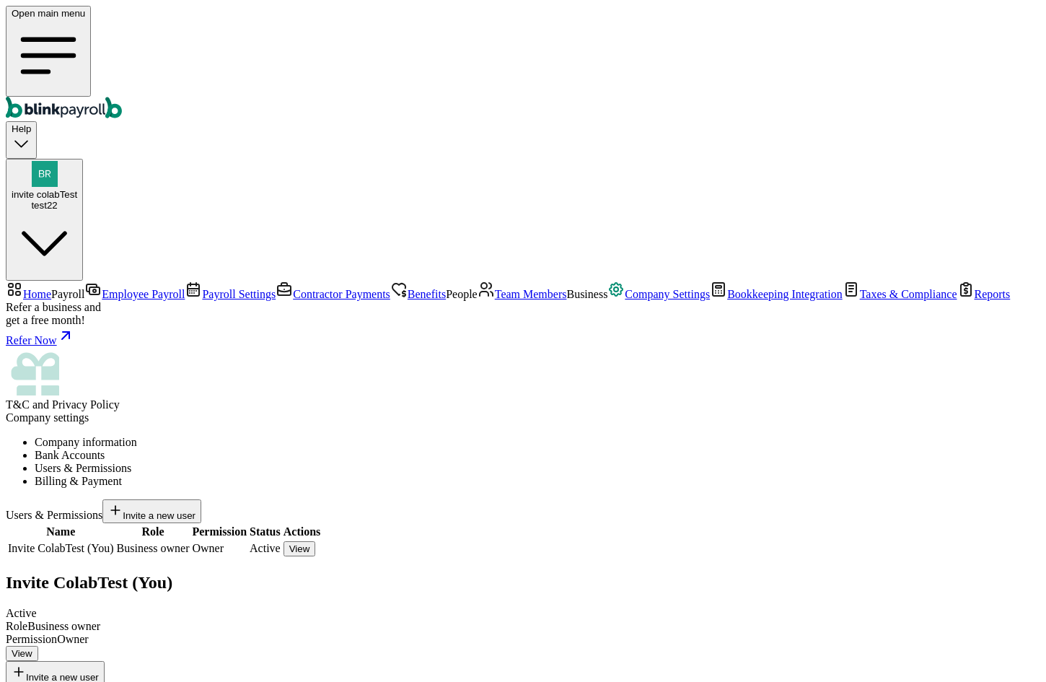
drag, startPoint x: 683, startPoint y: 228, endPoint x: 667, endPoint y: 272, distance: 47.0
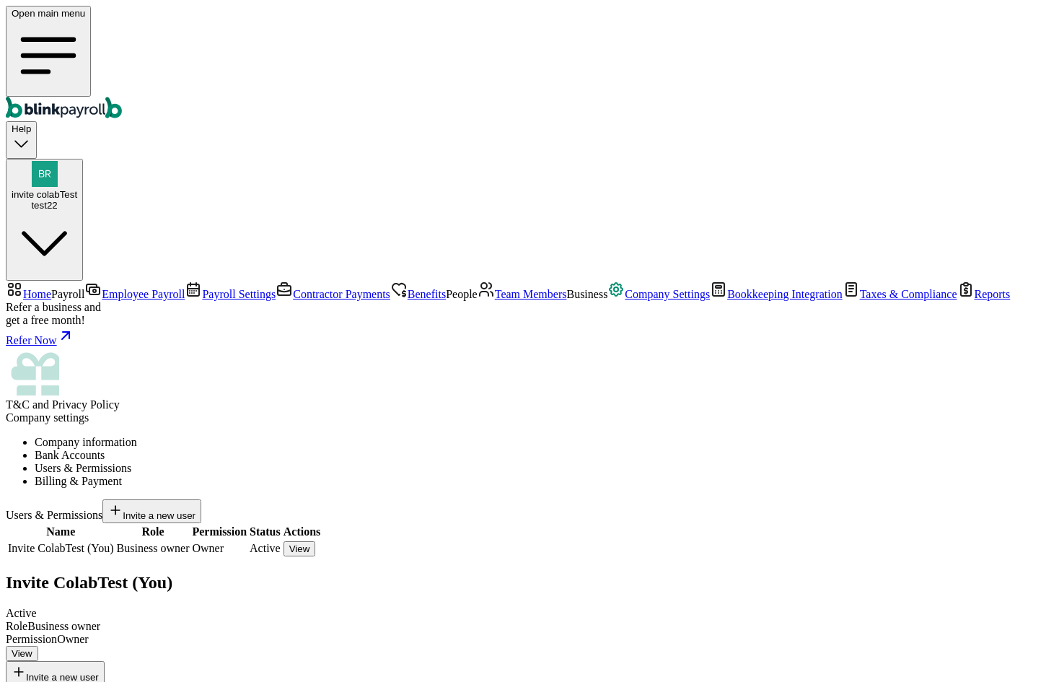
select select "owner"
type input "(456) 456-4564"
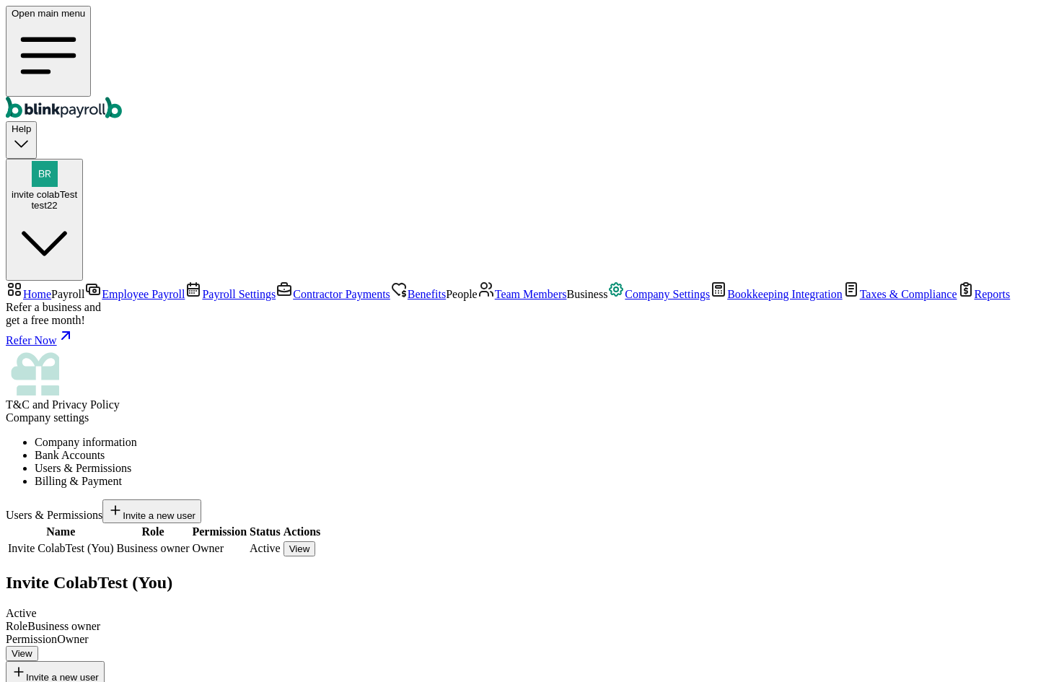
paste input "branko+testbus123c1xc@blinkpayroll.com"
type input "branko+testbus123c1xc@blinkpayroll.com"
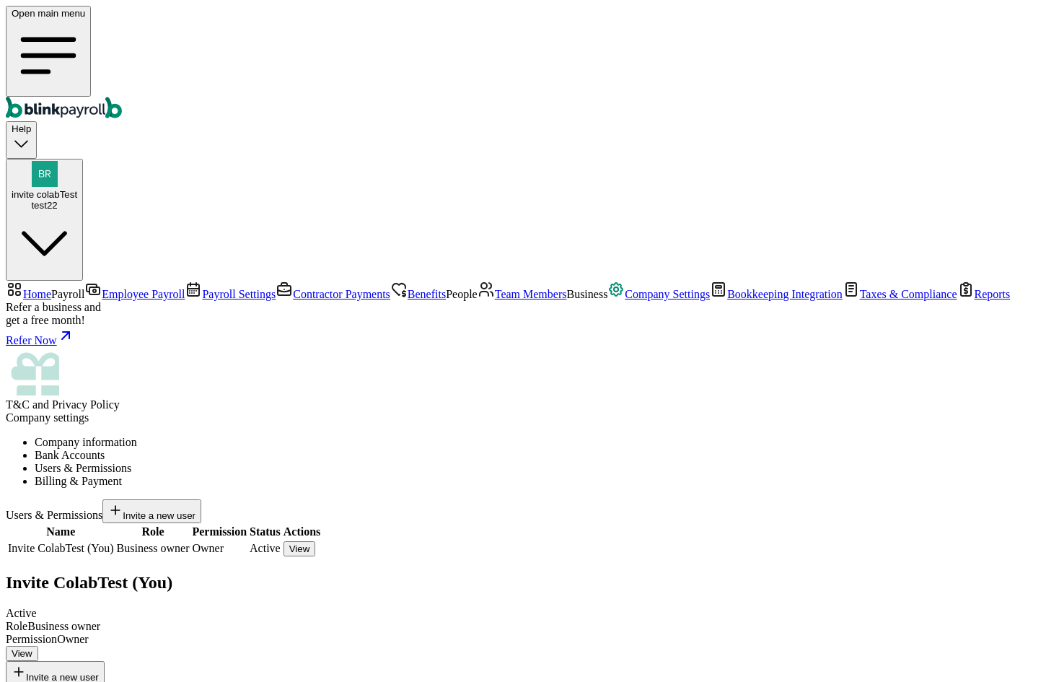
radio input "true"
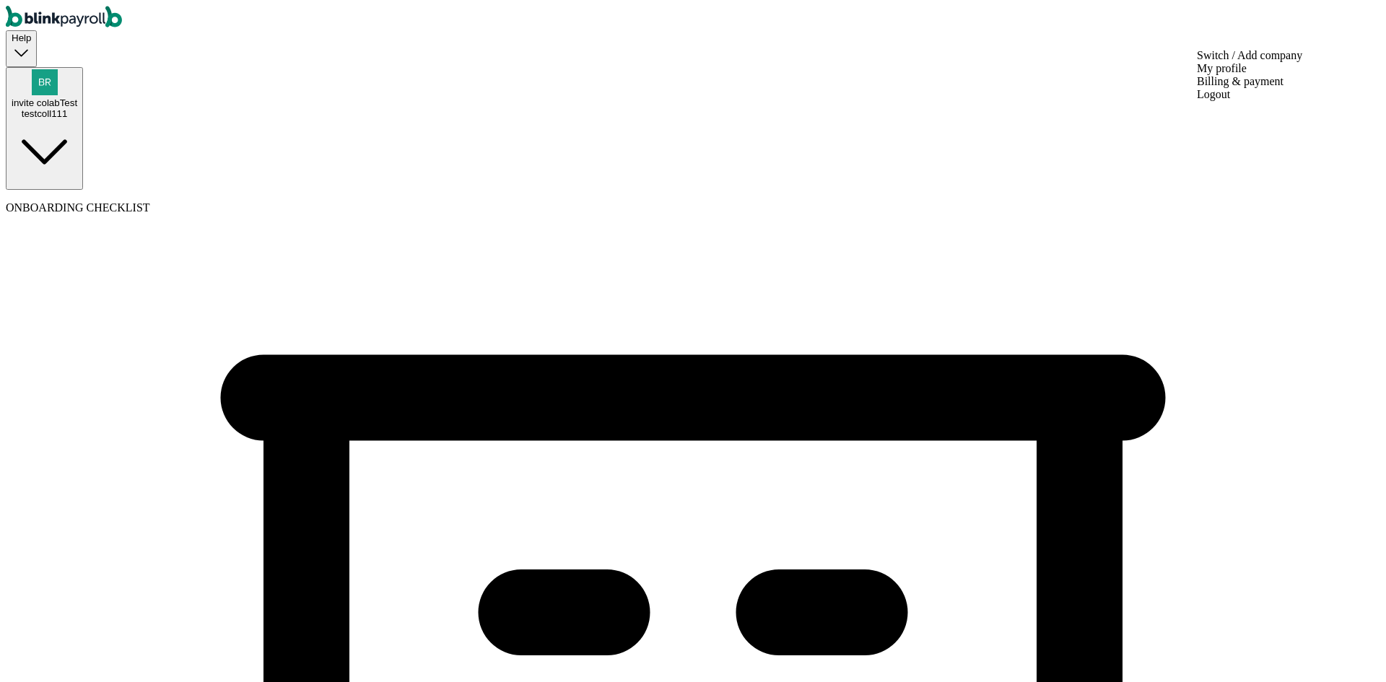
click at [77, 97] on div "invite colabTest testcoll111" at bounding box center [45, 108] width 66 height 22
select select "Limited Liability Company (LLC)"
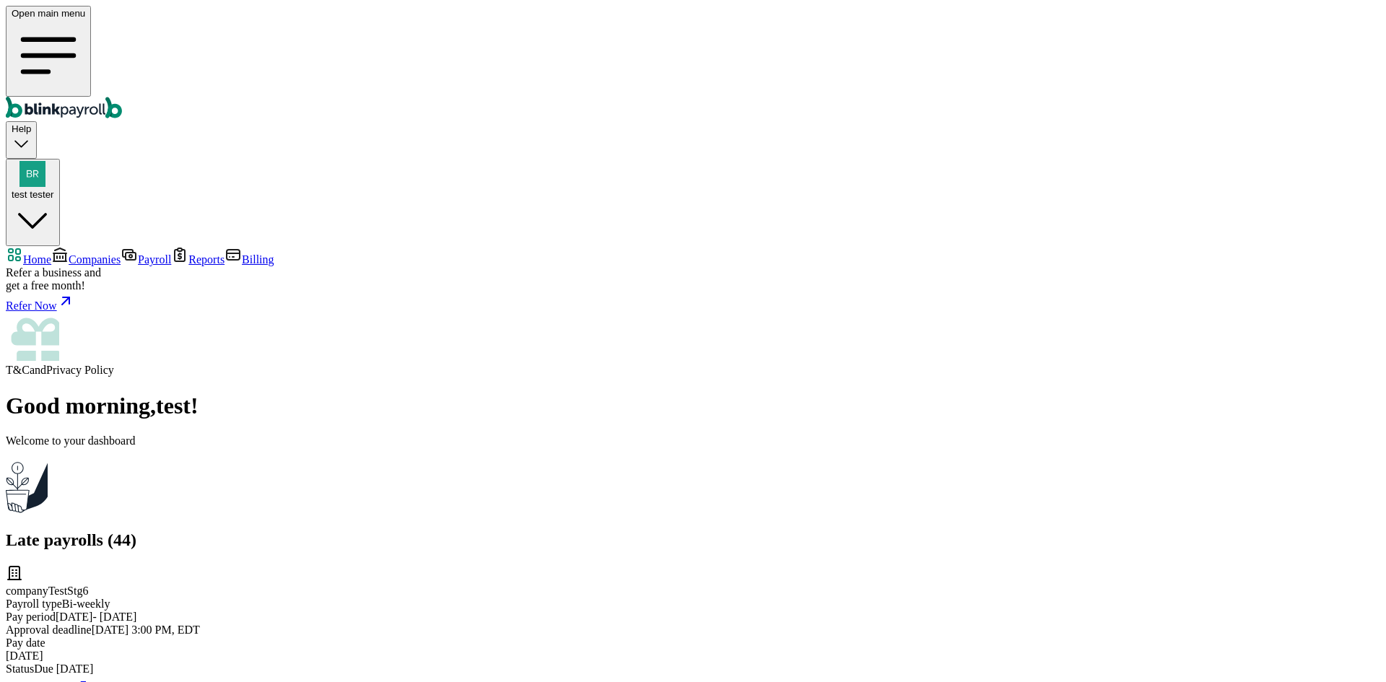
click at [97, 253] on span "Companies" at bounding box center [95, 259] width 52 height 12
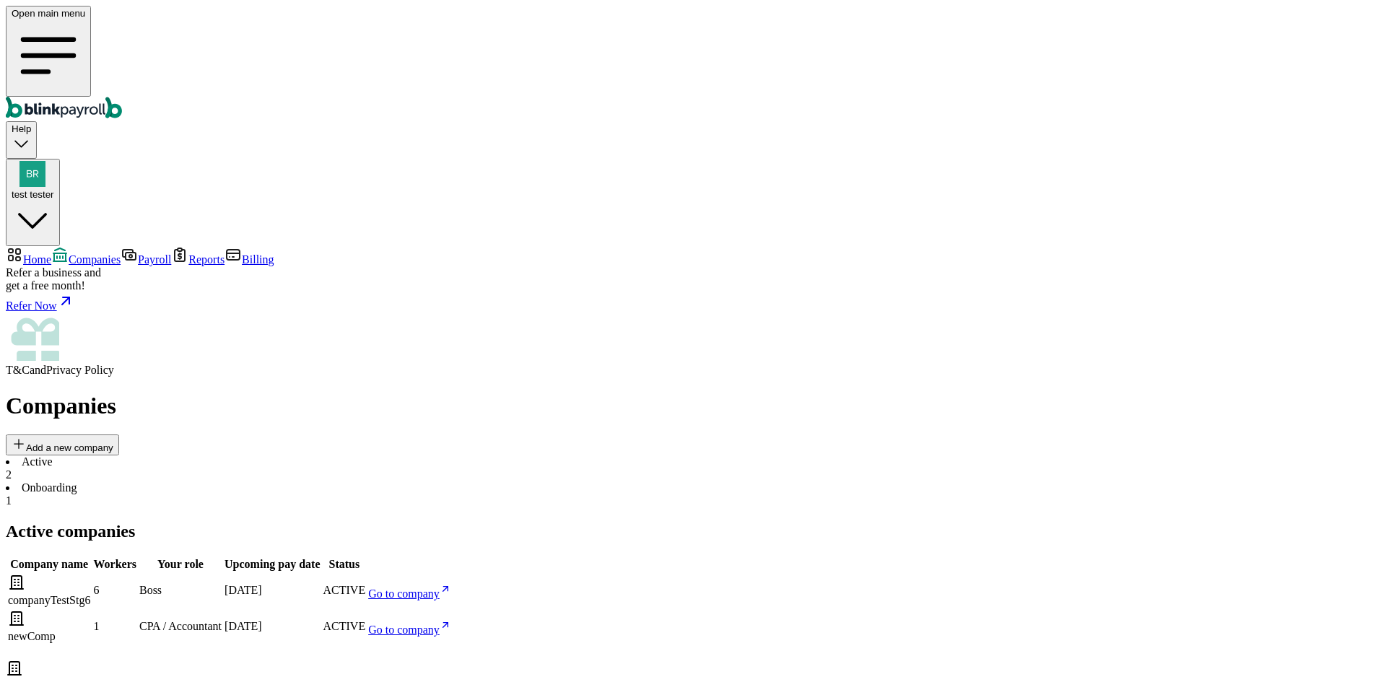
click at [440, 587] on span "Go to company" at bounding box center [403, 593] width 71 height 12
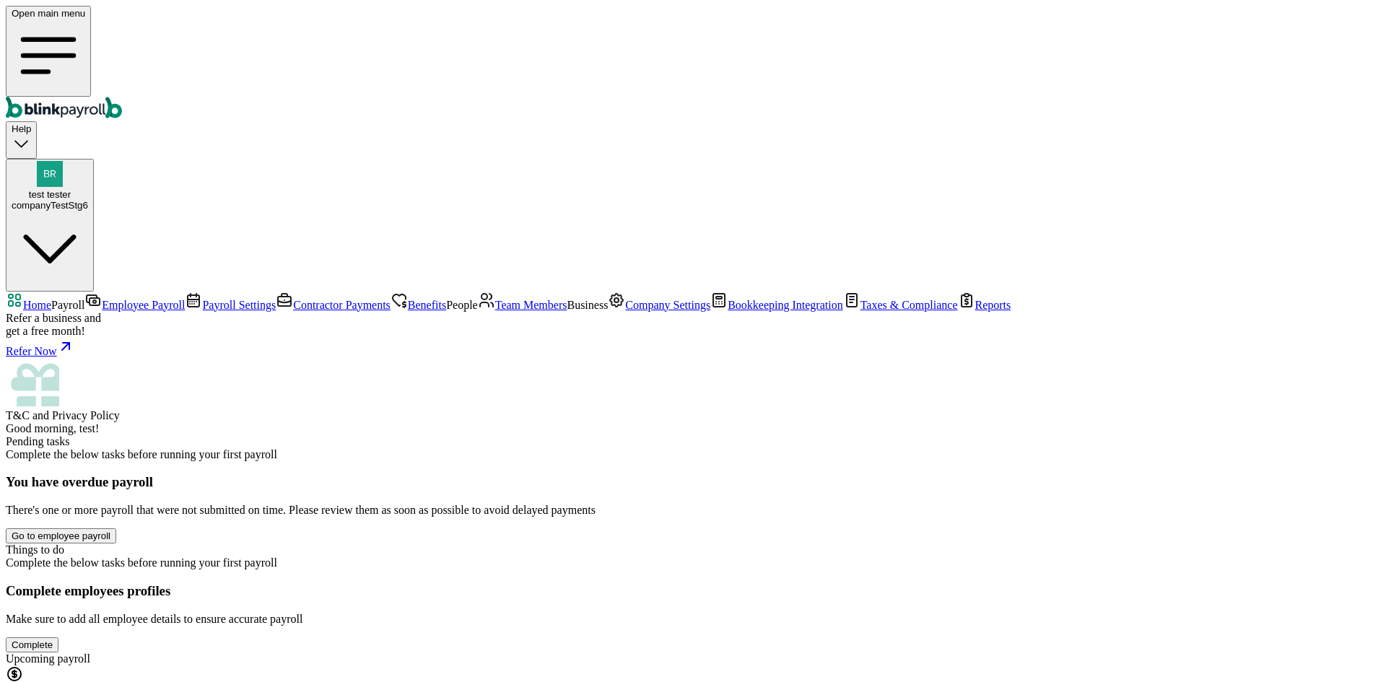
click at [495, 311] on span "Team Members" at bounding box center [531, 305] width 72 height 12
